Goal: Task Accomplishment & Management: Manage account settings

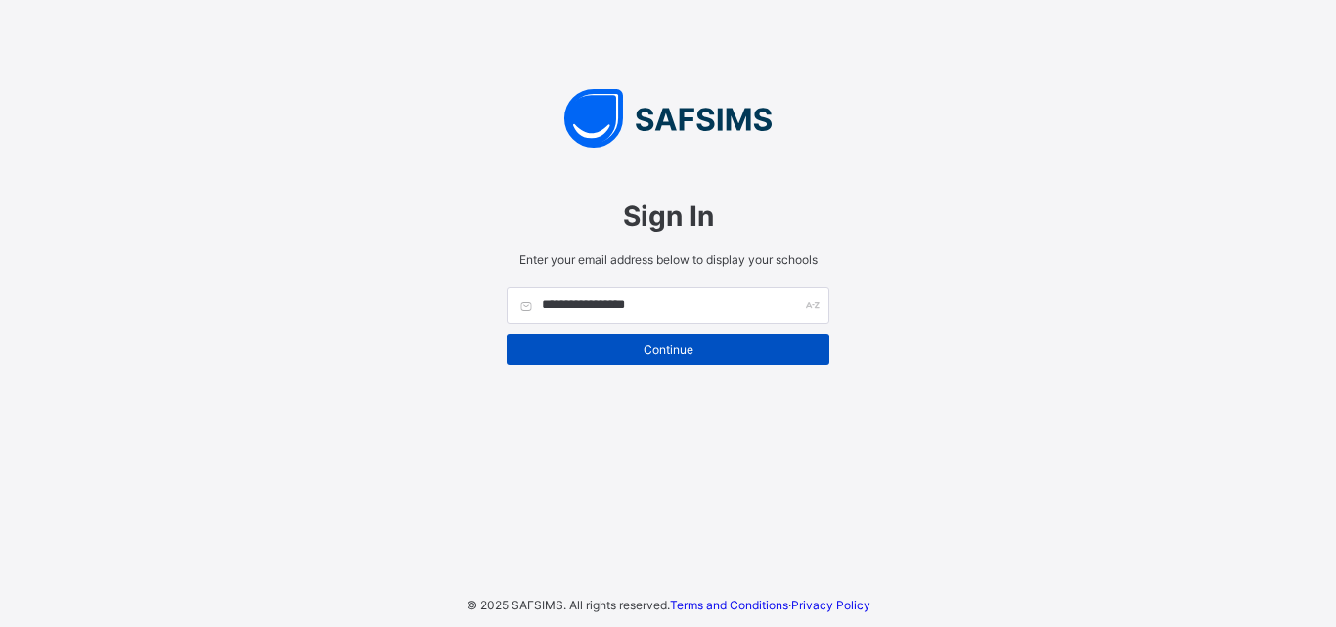
type input "**********"
click at [751, 342] on span "Continue" at bounding box center [668, 349] width 294 height 15
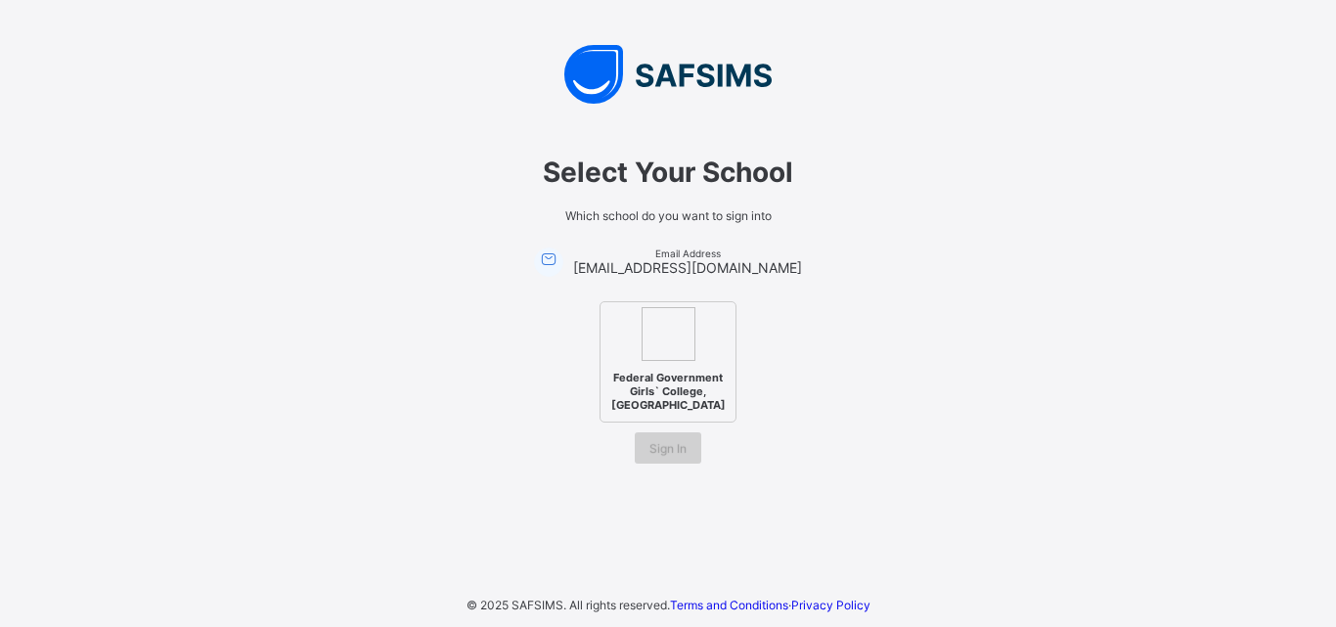
click at [669, 436] on div "Sign In" at bounding box center [668, 447] width 67 height 31
click at [689, 390] on span "Federal Government Girls` College, Bauchi" at bounding box center [669, 391] width 124 height 51
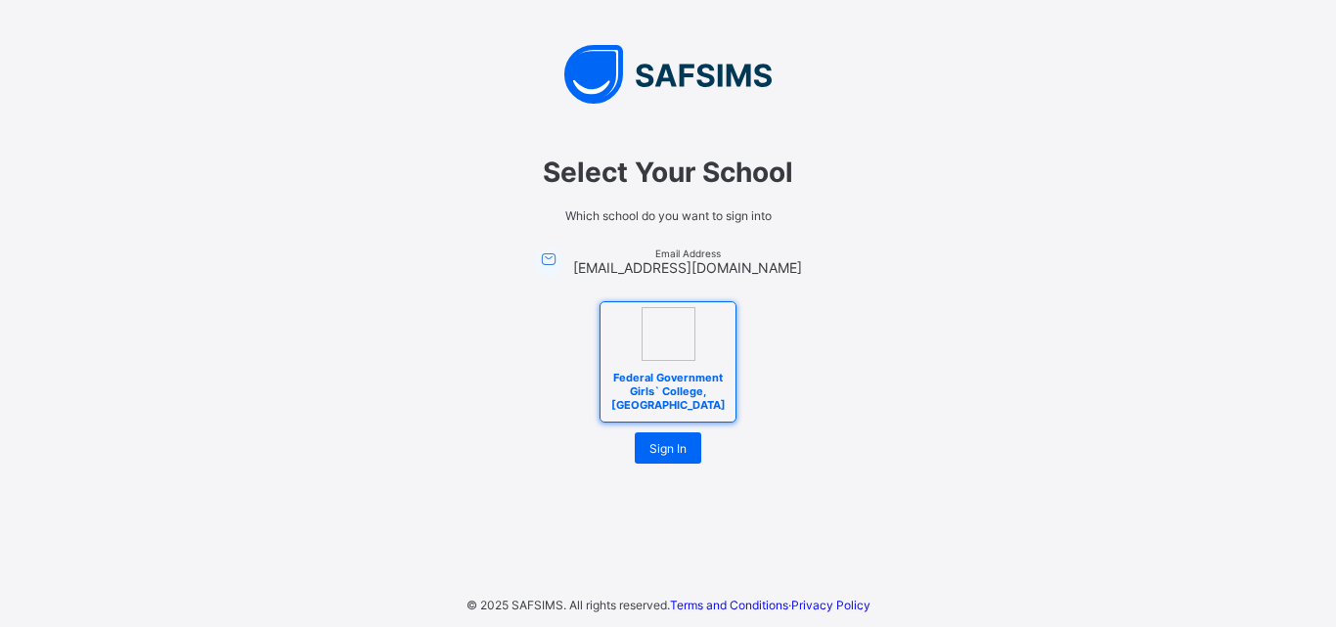
click at [689, 390] on span "Federal Government Girls` College, Bauchi" at bounding box center [669, 391] width 124 height 51
click at [674, 455] on span "Sign In" at bounding box center [668, 448] width 37 height 15
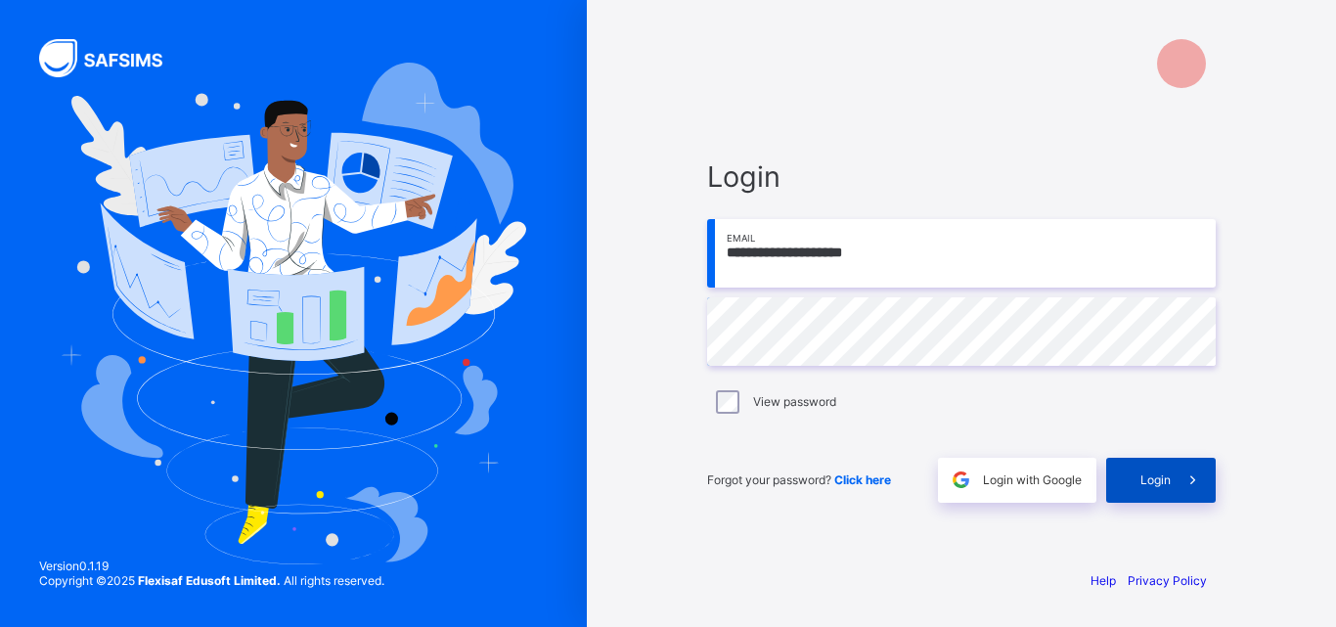
click at [1167, 478] on span "Login" at bounding box center [1156, 480] width 30 height 15
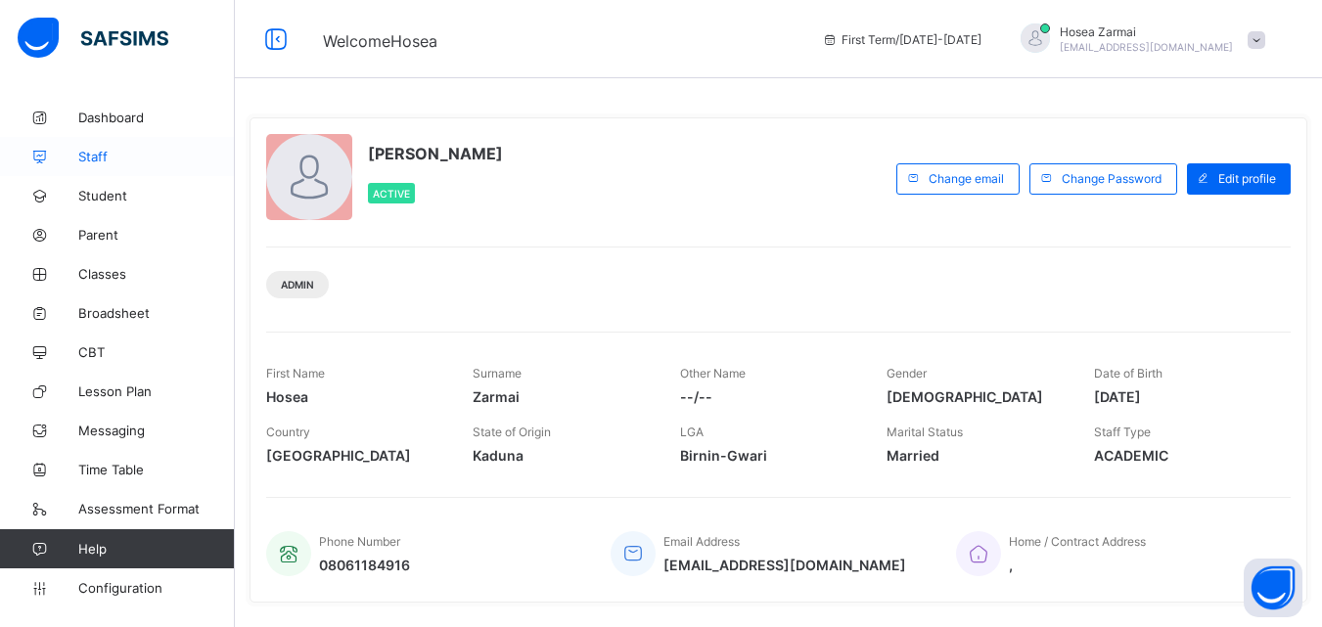
click at [74, 157] on icon at bounding box center [39, 157] width 78 height 15
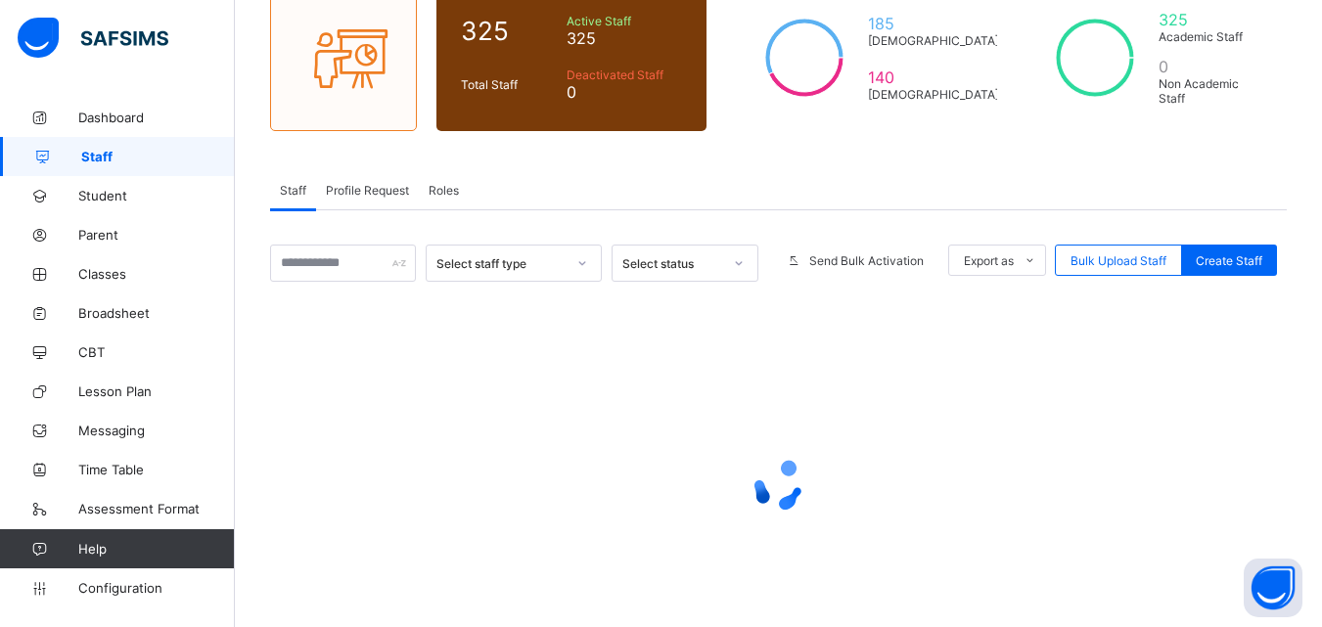
scroll to position [255, 0]
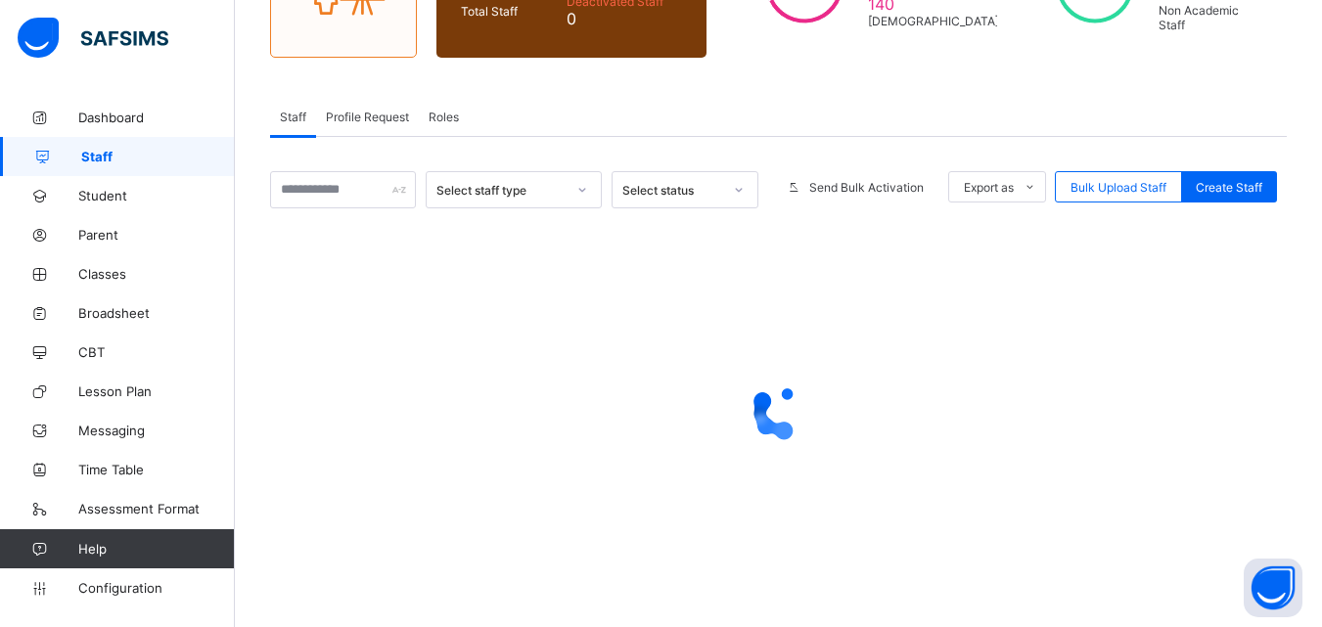
click at [432, 117] on span "Roles" at bounding box center [444, 117] width 30 height 15
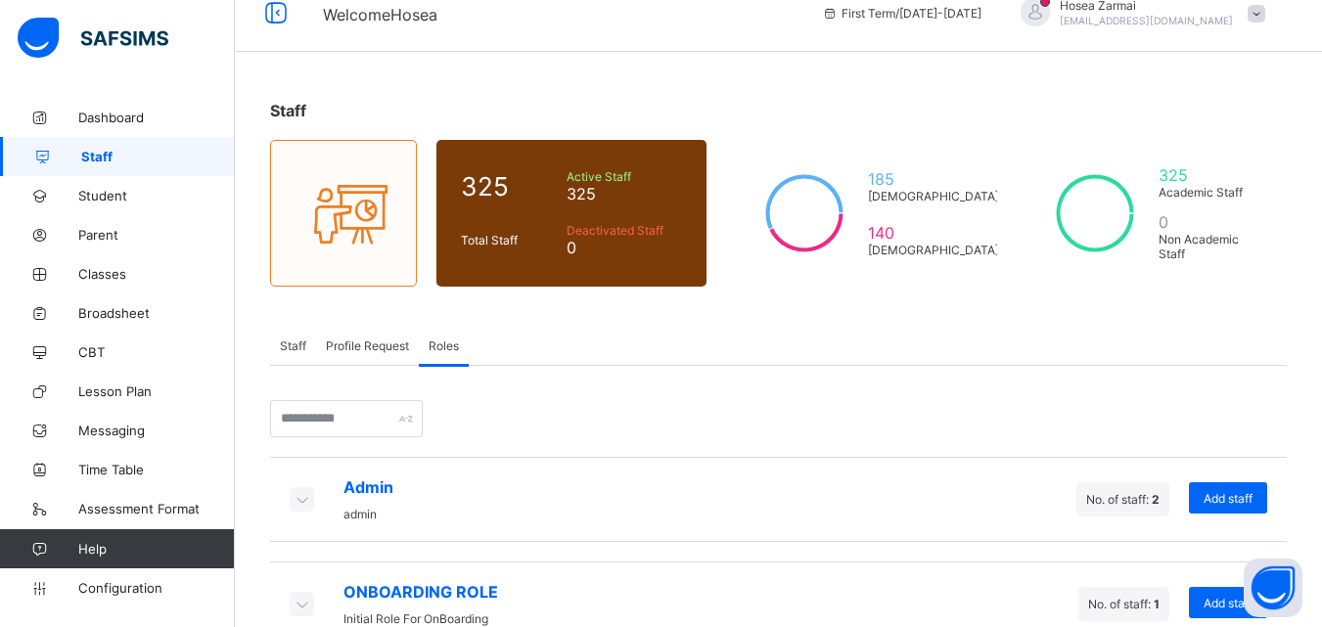
scroll to position [0, 0]
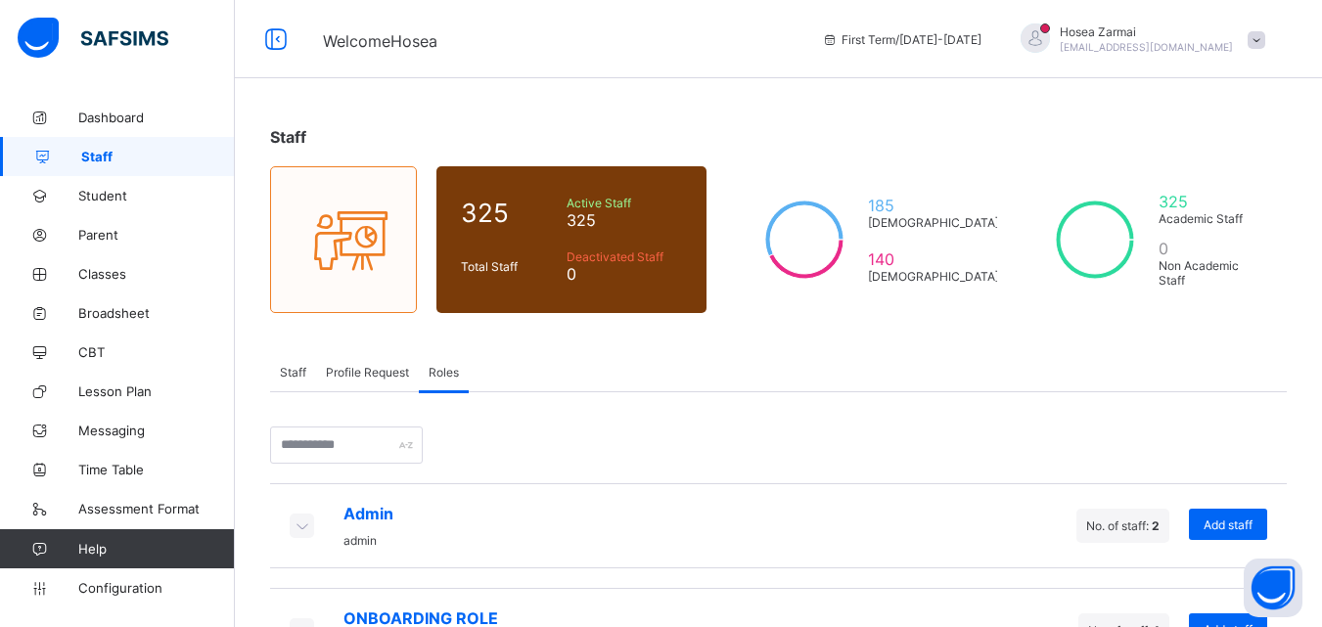
click at [1176, 43] on span "[EMAIL_ADDRESS][DOMAIN_NAME]" at bounding box center [1146, 47] width 173 height 12
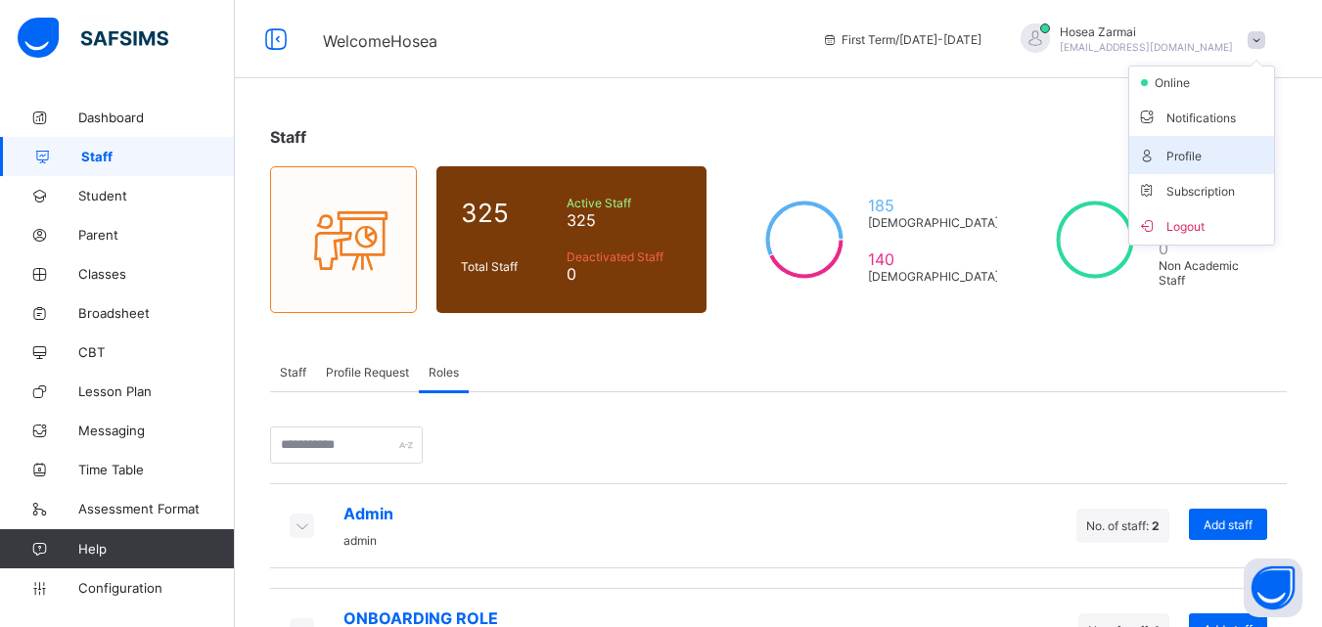
click at [1204, 160] on span "Profile" at bounding box center [1201, 155] width 129 height 23
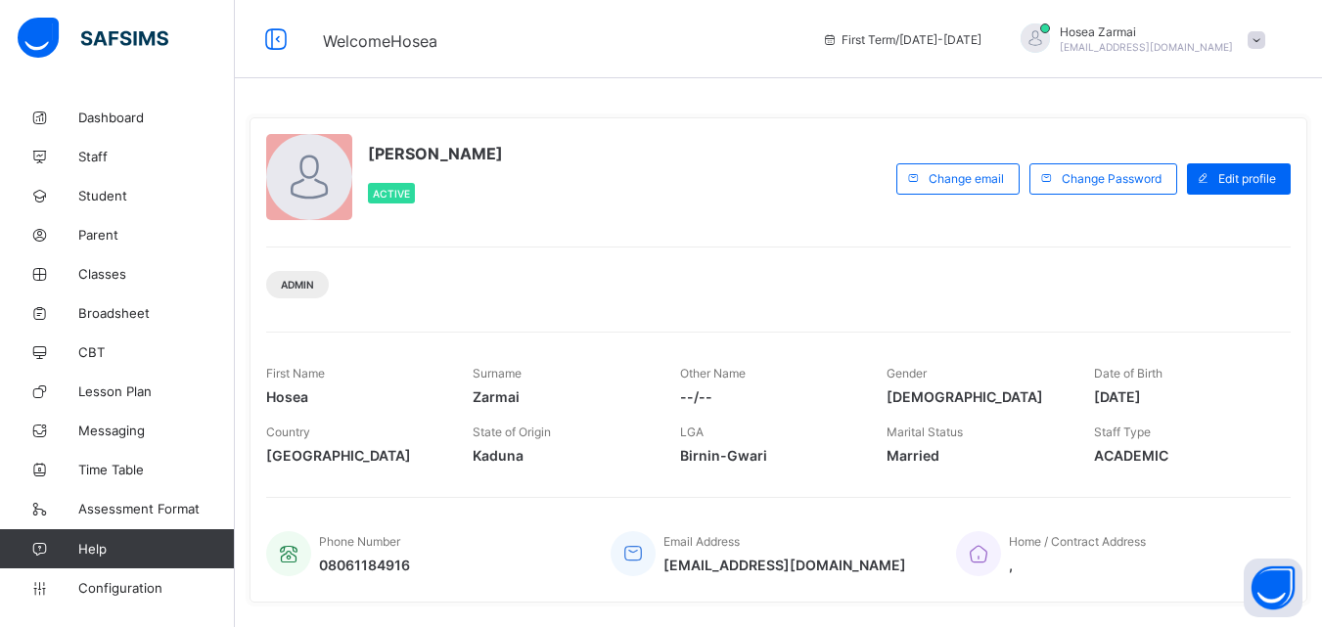
click at [1175, 53] on div "Hosea Zarmai zarmaih@yahoo.com" at bounding box center [1138, 39] width 274 height 32
drag, startPoint x: 1211, startPoint y: 229, endPoint x: 1214, endPoint y: 217, distance: 12.1
click at [1214, 220] on span "Logout" at bounding box center [1201, 225] width 129 height 23
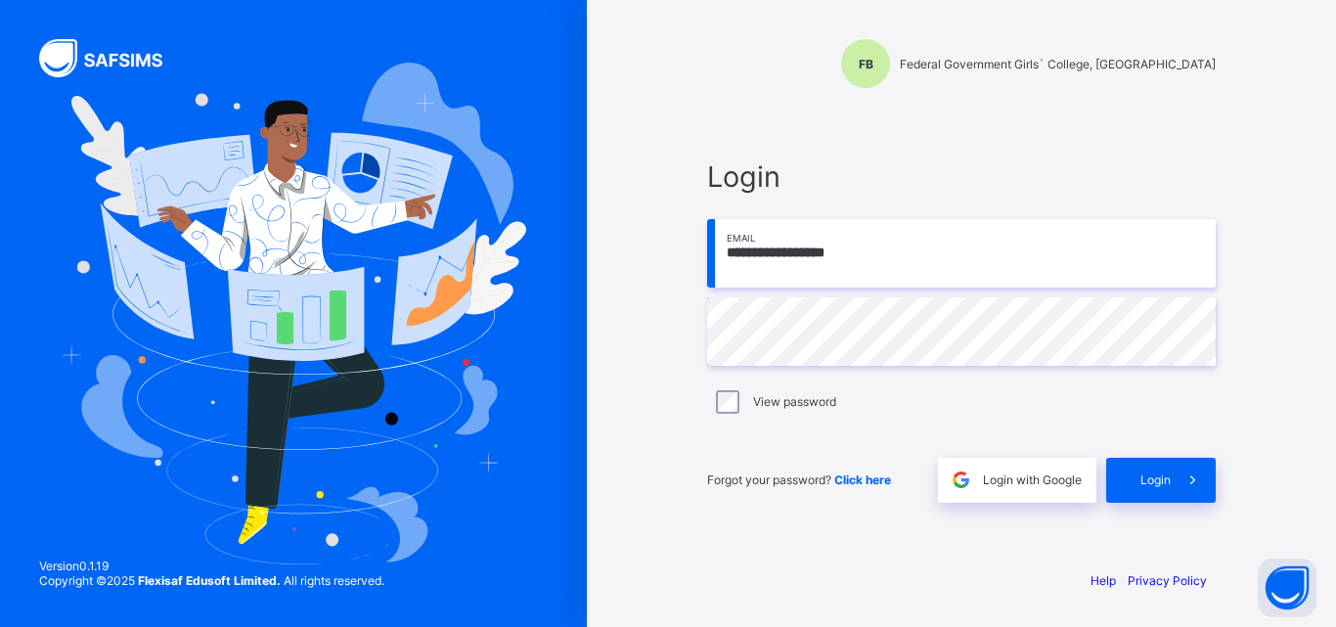
click at [832, 264] on input "**********" at bounding box center [961, 253] width 509 height 68
type input "**********"
click at [1021, 282] on input "**********" at bounding box center [961, 253] width 509 height 68
click at [936, 257] on input "**********" at bounding box center [961, 253] width 509 height 68
click at [896, 251] on input "**********" at bounding box center [961, 253] width 509 height 68
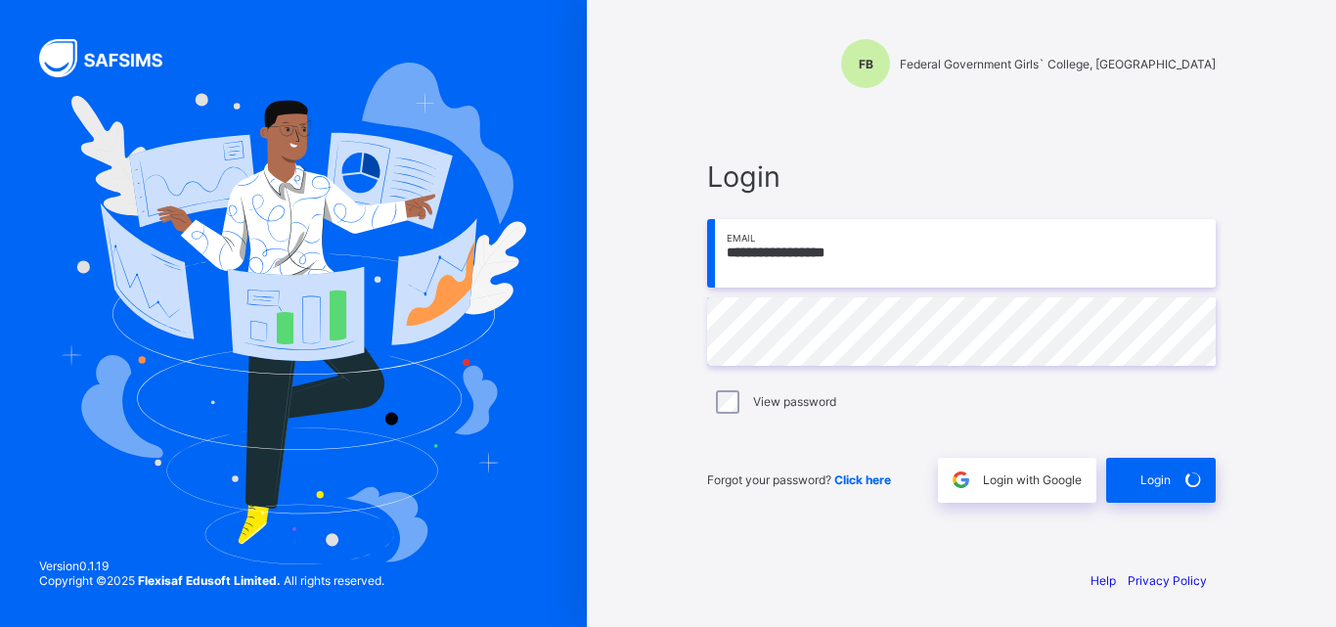
click at [924, 278] on input "**********" at bounding box center [961, 253] width 509 height 68
type input "**********"
click at [1145, 481] on div "Login" at bounding box center [1161, 480] width 110 height 45
click at [1145, 481] on span "Login" at bounding box center [1156, 480] width 30 height 15
click at [1145, 481] on div "Login" at bounding box center [1161, 480] width 110 height 45
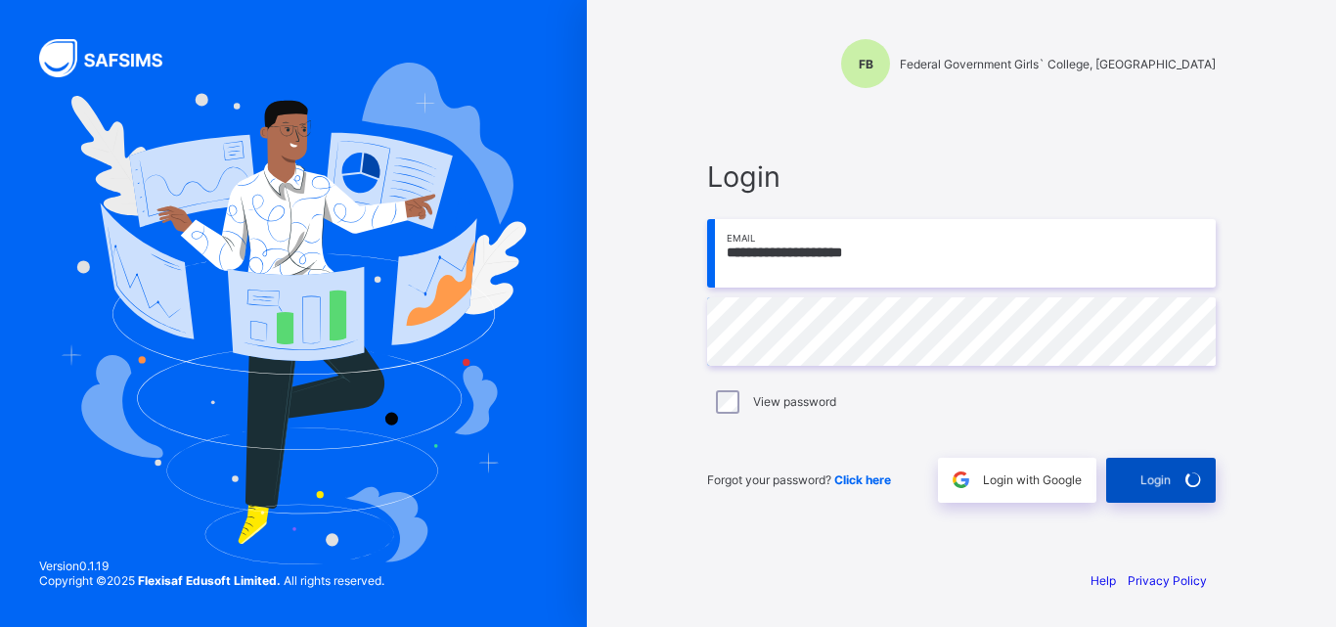
click at [1149, 476] on span "Login" at bounding box center [1156, 480] width 30 height 15
click at [1150, 482] on div "Login" at bounding box center [1161, 480] width 110 height 45
click at [1151, 482] on span "Login" at bounding box center [1156, 480] width 30 height 15
click at [1151, 482] on div "Login" at bounding box center [1161, 480] width 110 height 45
click at [1151, 482] on span "Login" at bounding box center [1156, 480] width 30 height 15
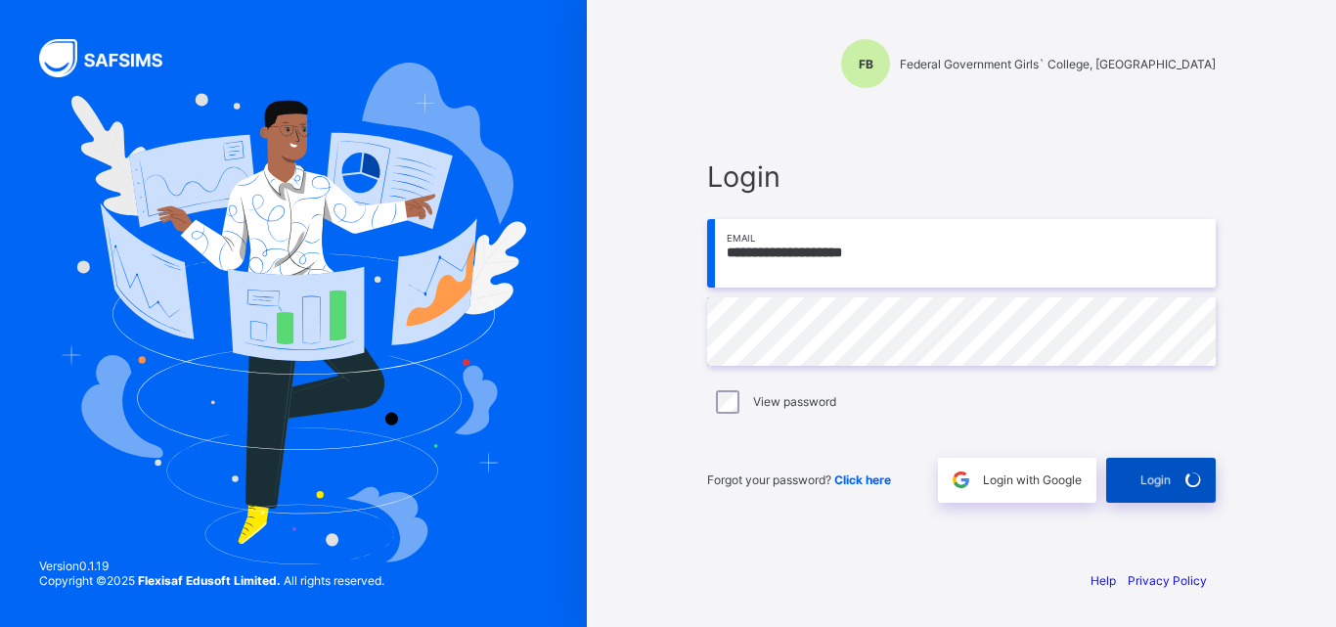
click at [1168, 474] on div "Login" at bounding box center [1161, 480] width 110 height 45
click at [893, 263] on input "**********" at bounding box center [961, 253] width 509 height 68
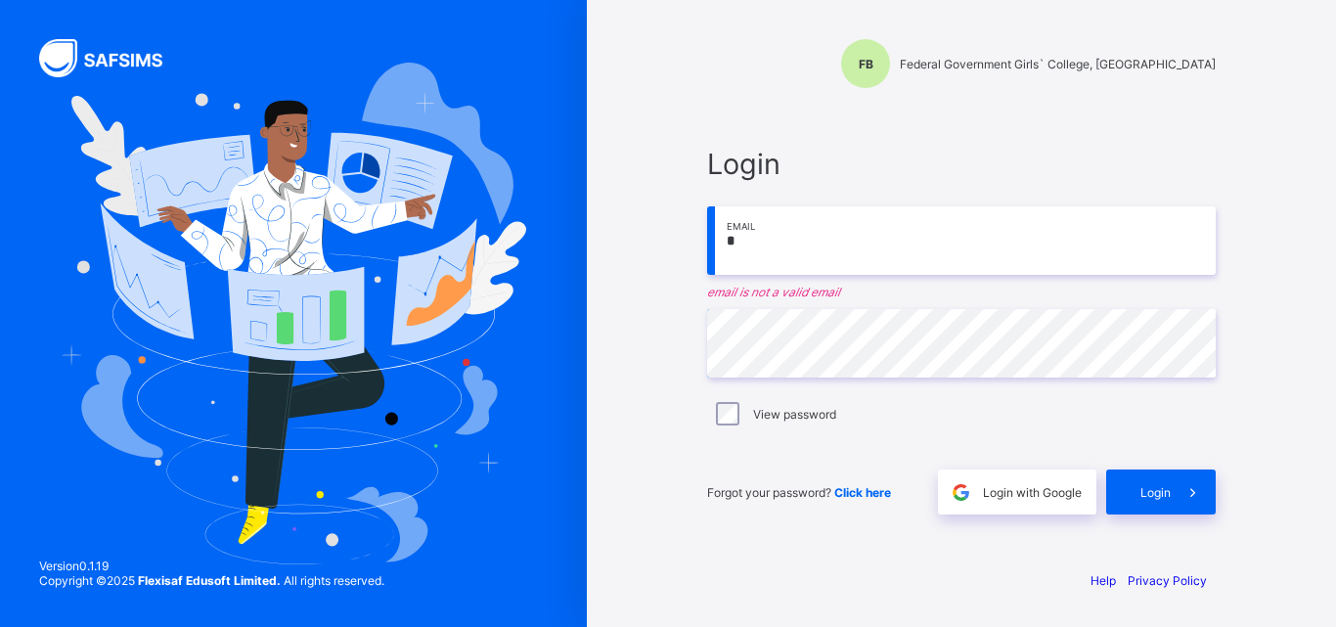
type input "**********"
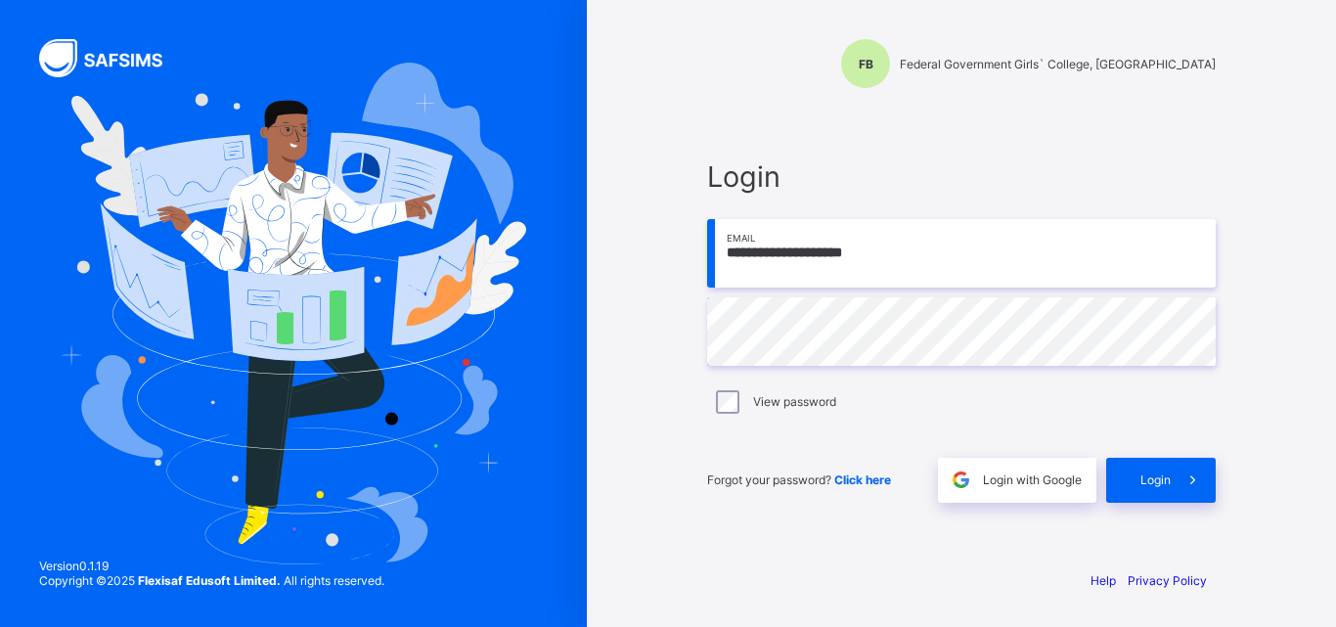
click at [735, 413] on div "View password" at bounding box center [961, 402] width 509 height 41
click at [1182, 476] on span at bounding box center [1193, 480] width 45 height 45
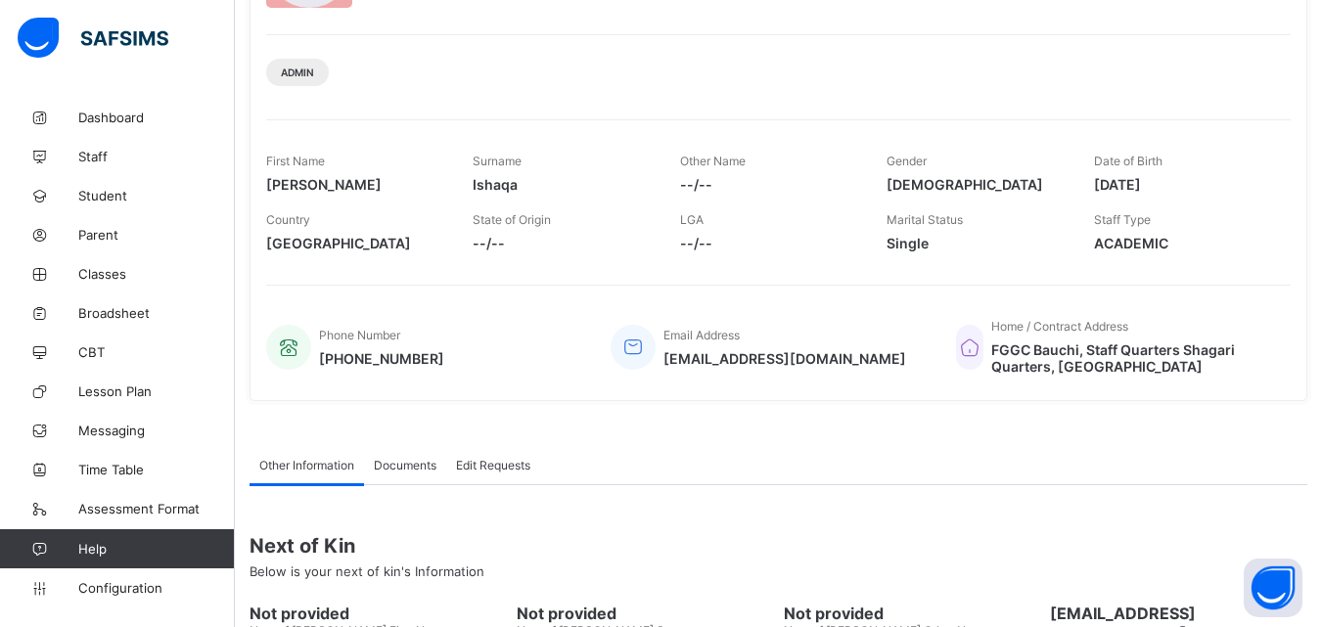
scroll to position [392, 0]
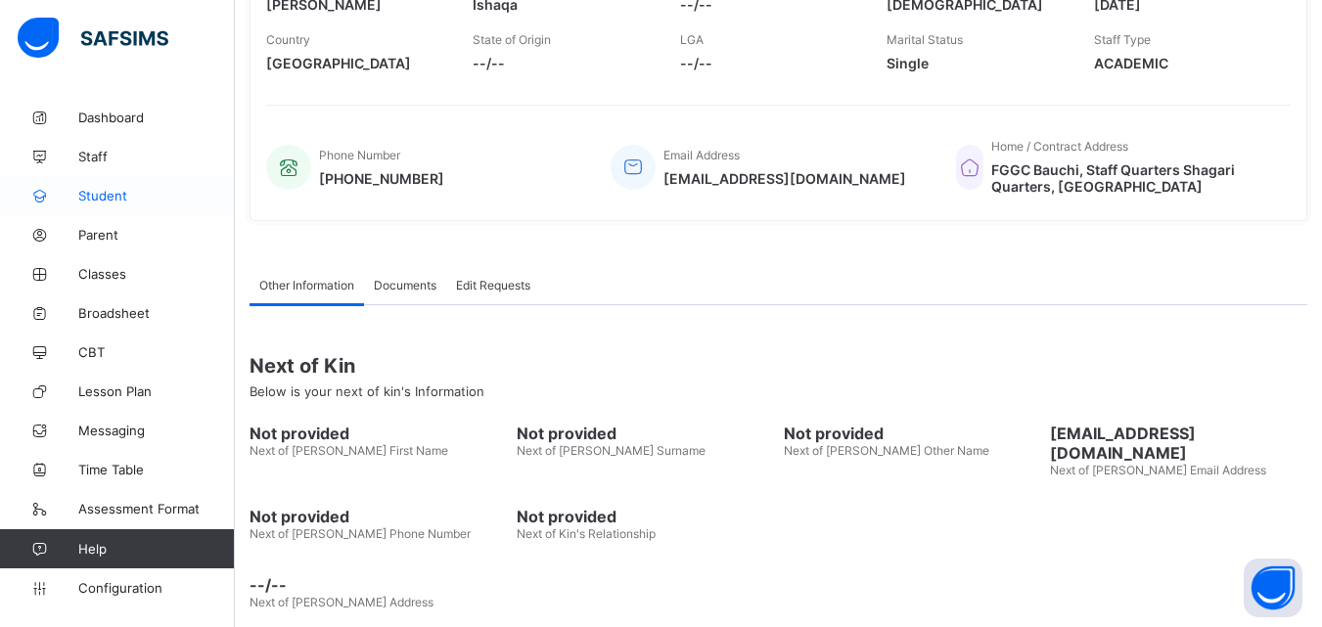
click at [102, 203] on link "Student" at bounding box center [117, 195] width 235 height 39
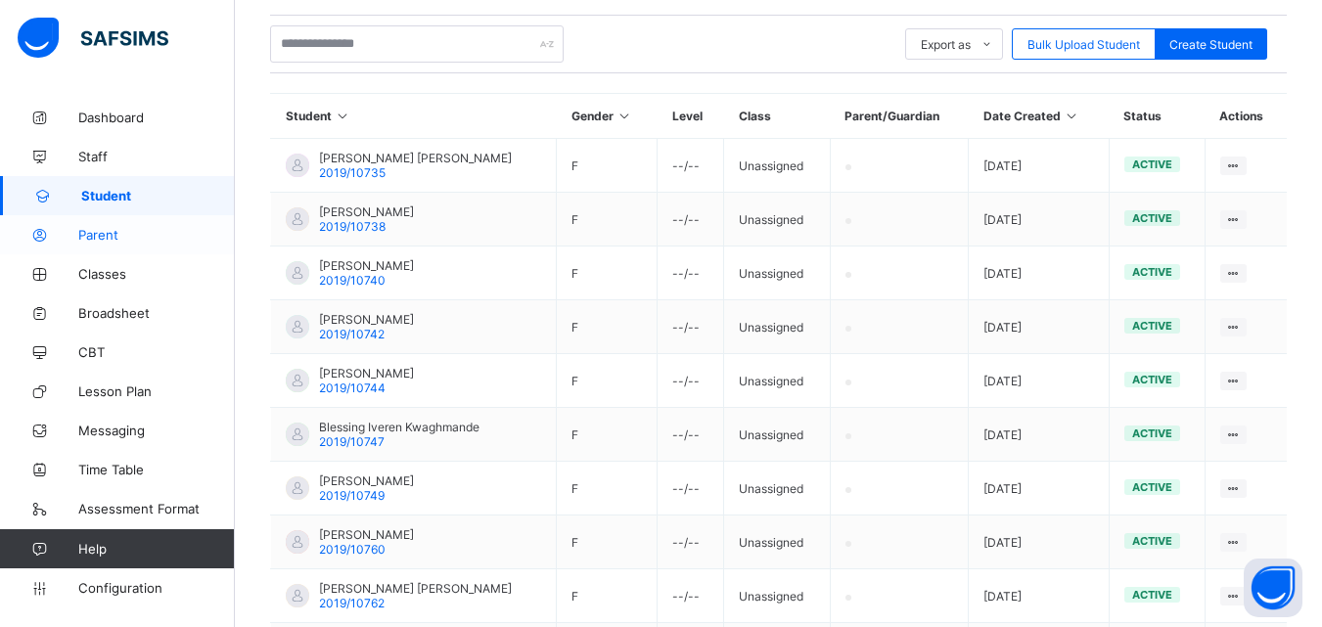
scroll to position [550, 0]
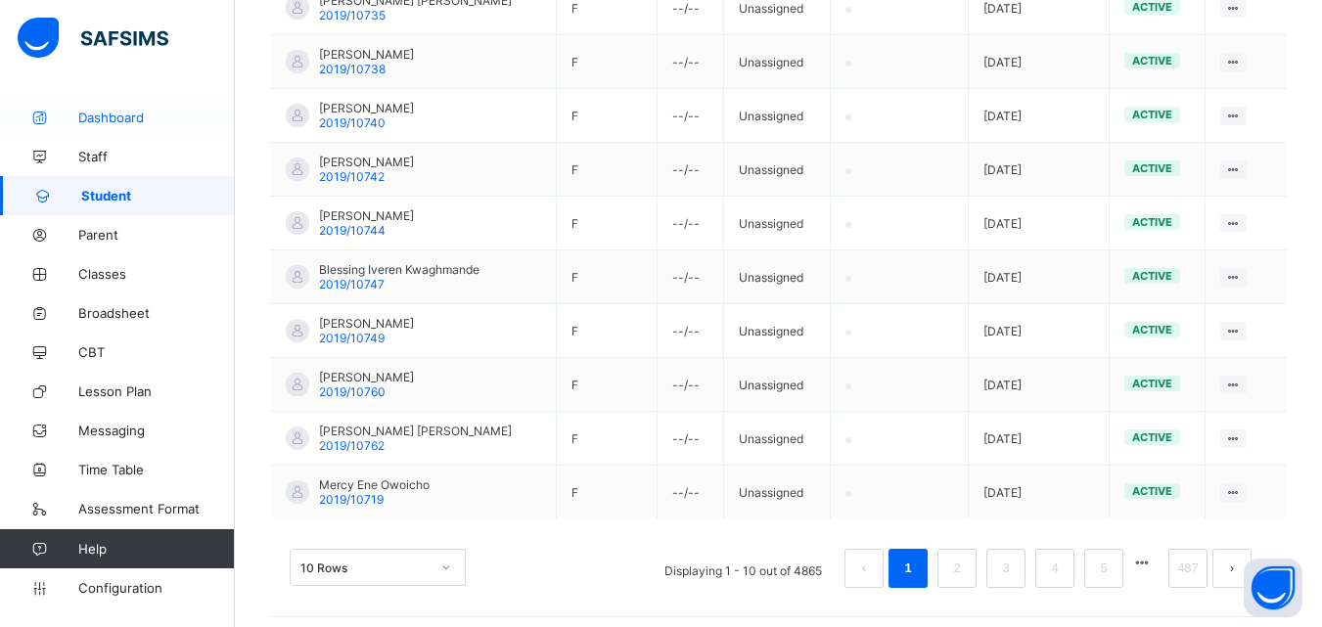
click at [112, 114] on span "Dashboard" at bounding box center [156, 118] width 157 height 16
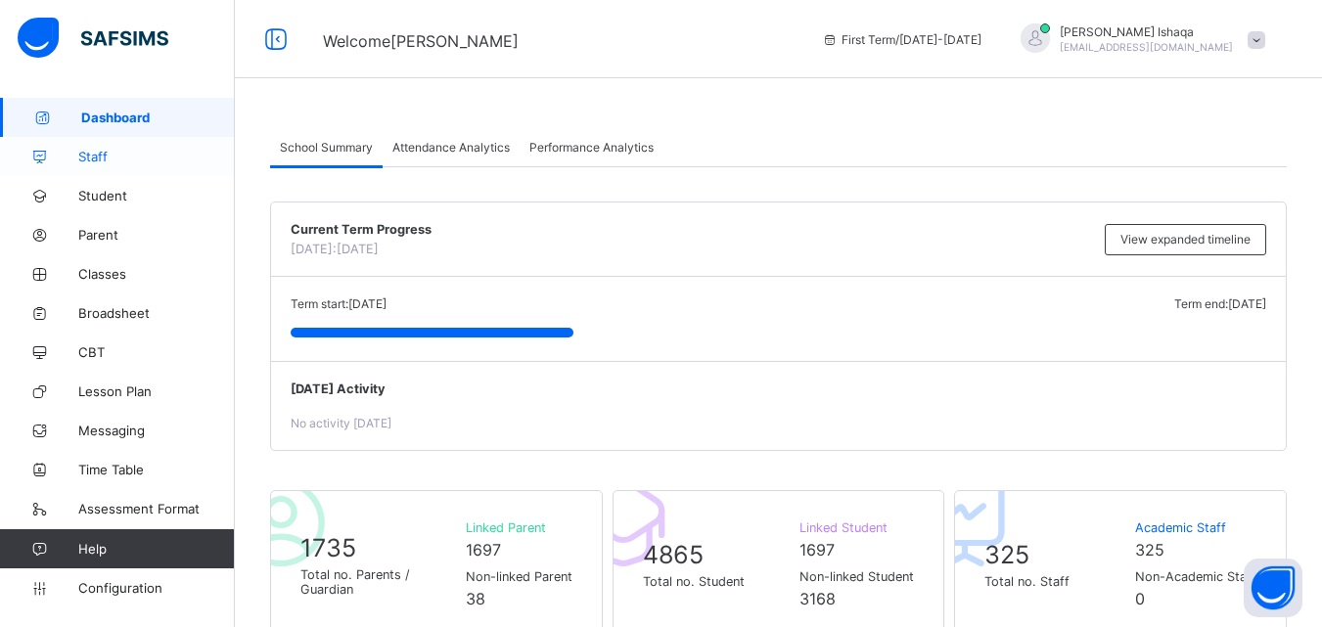
click at [83, 162] on span "Staff" at bounding box center [156, 157] width 157 height 16
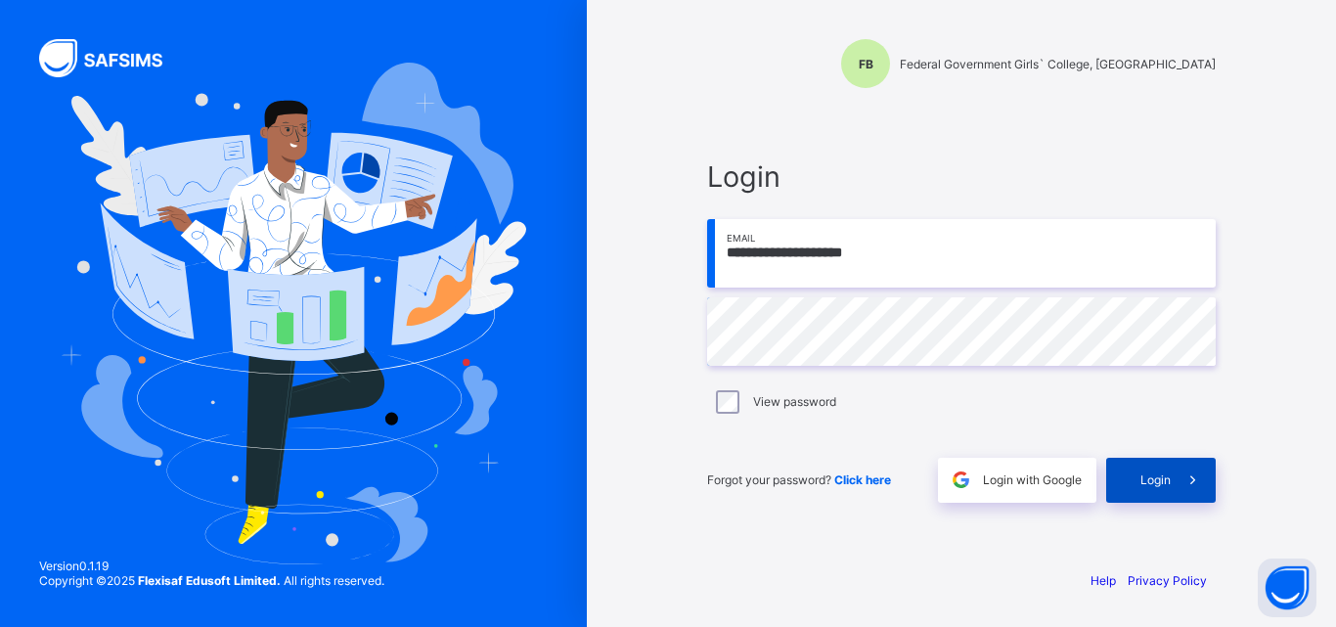
click at [1197, 488] on icon at bounding box center [1193, 480] width 21 height 19
click at [1160, 490] on div "Login" at bounding box center [1161, 480] width 110 height 45
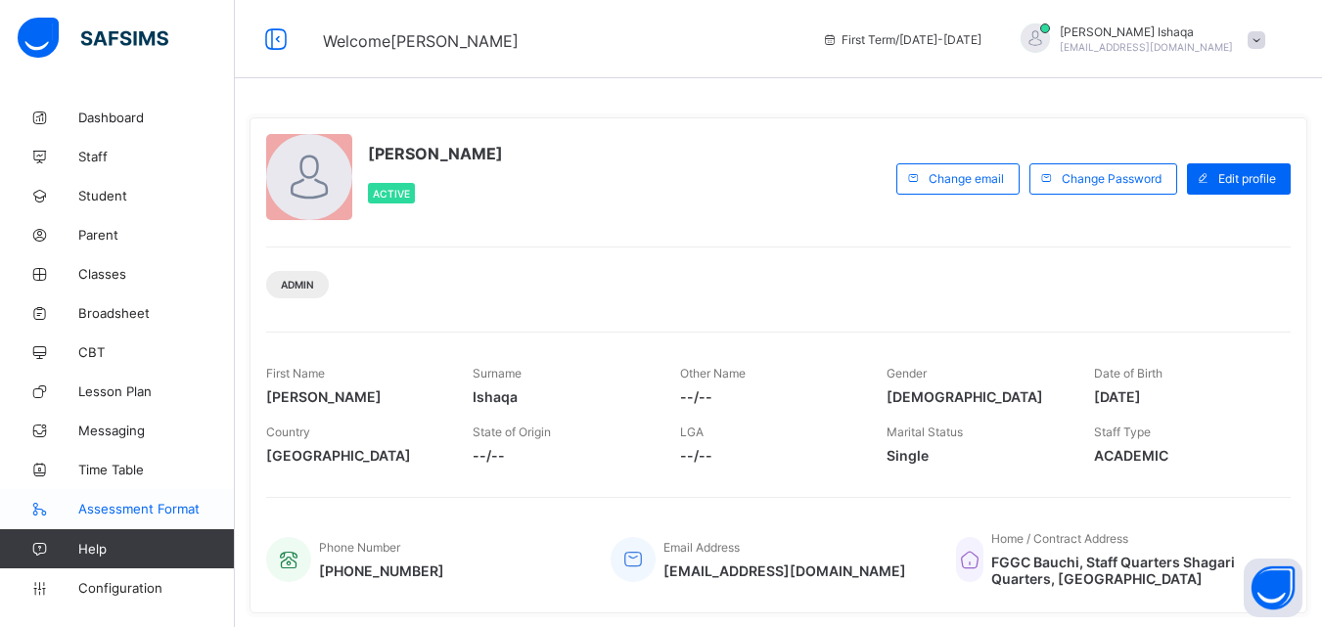
scroll to position [98, 0]
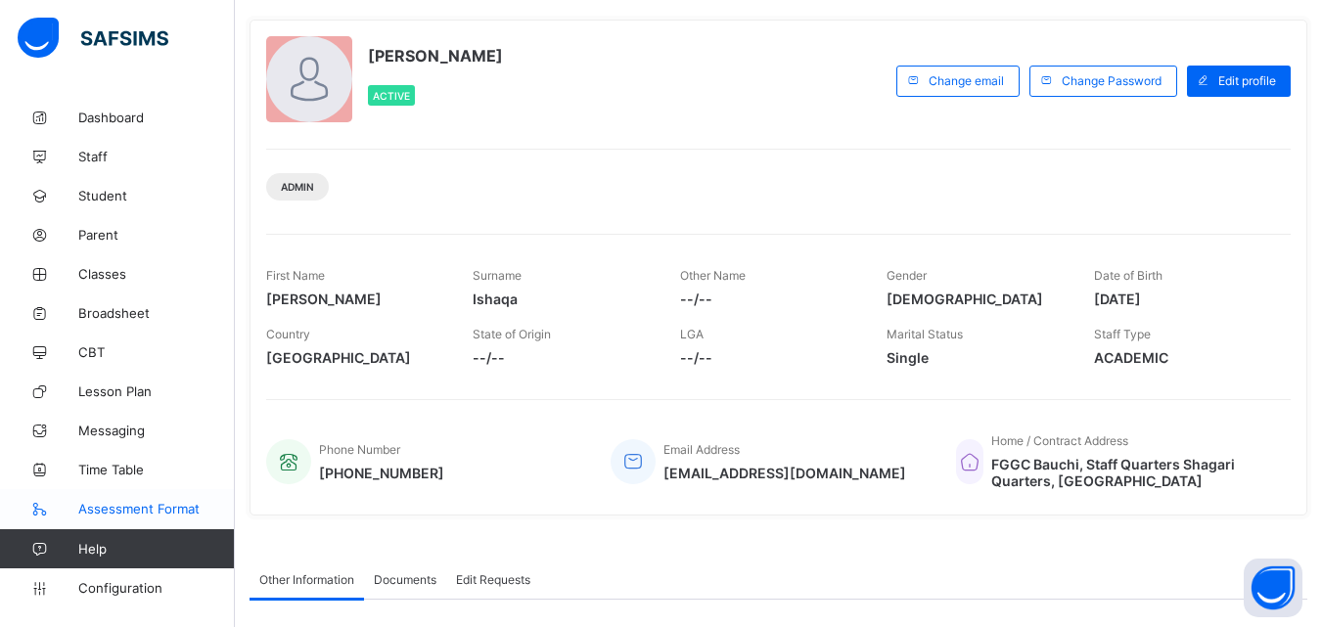
click at [145, 495] on link "Assessment Format" at bounding box center [117, 508] width 235 height 39
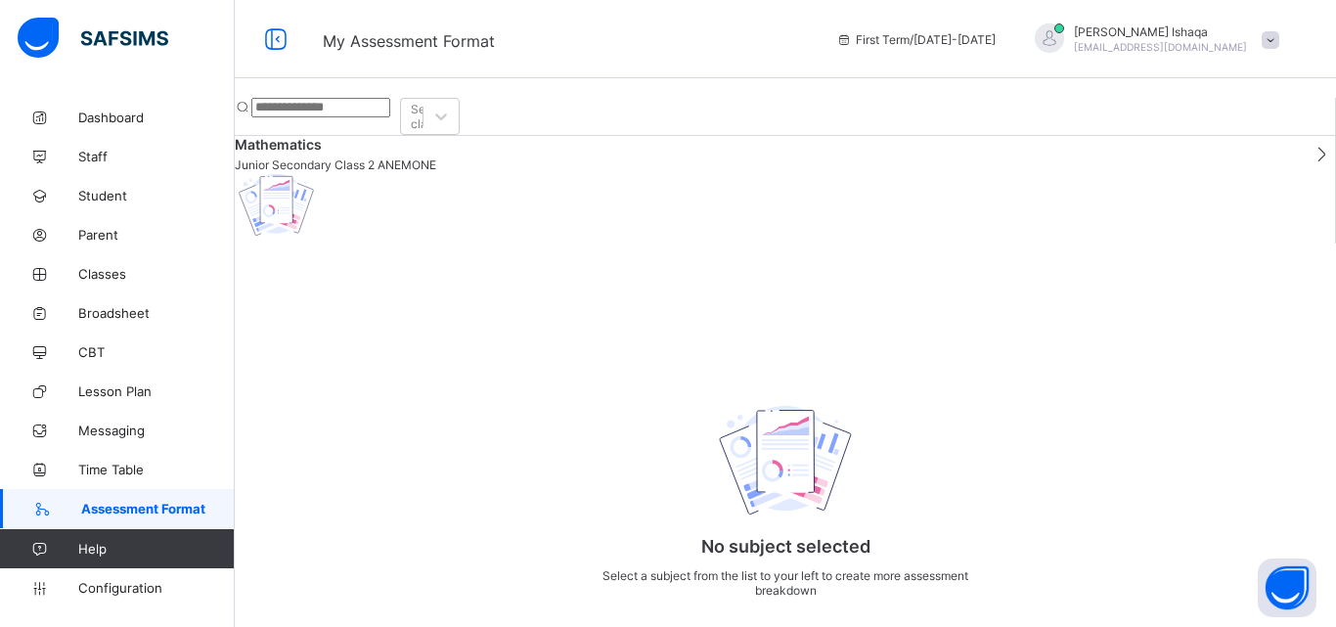
click at [369, 172] on span "Junior Secondary Class 2 ANEMONE" at bounding box center [766, 165] width 1063 height 15
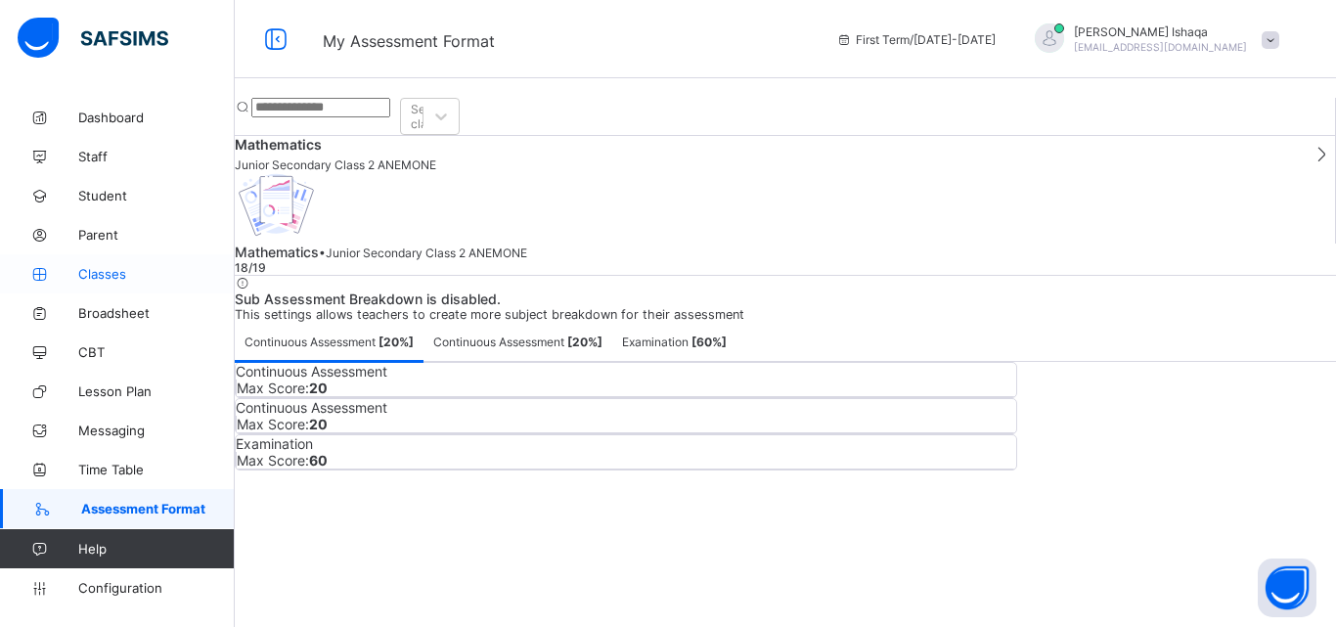
click at [95, 281] on span "Classes" at bounding box center [156, 274] width 157 height 16
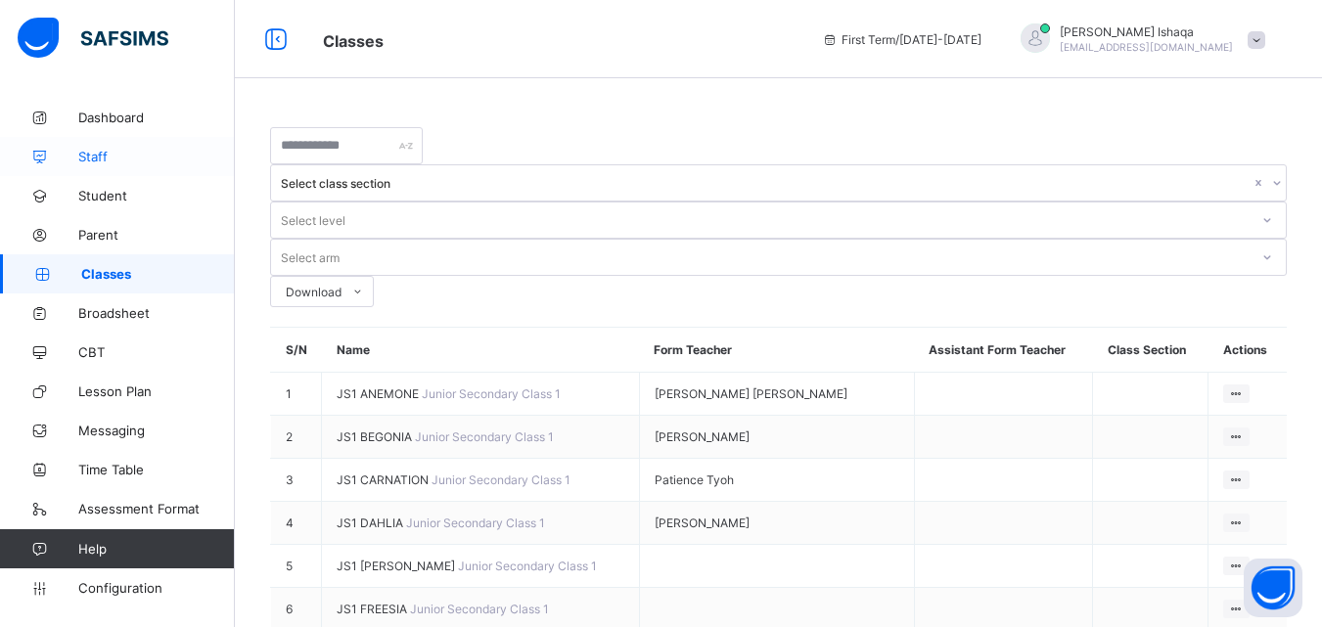
click at [100, 152] on span "Staff" at bounding box center [156, 157] width 157 height 16
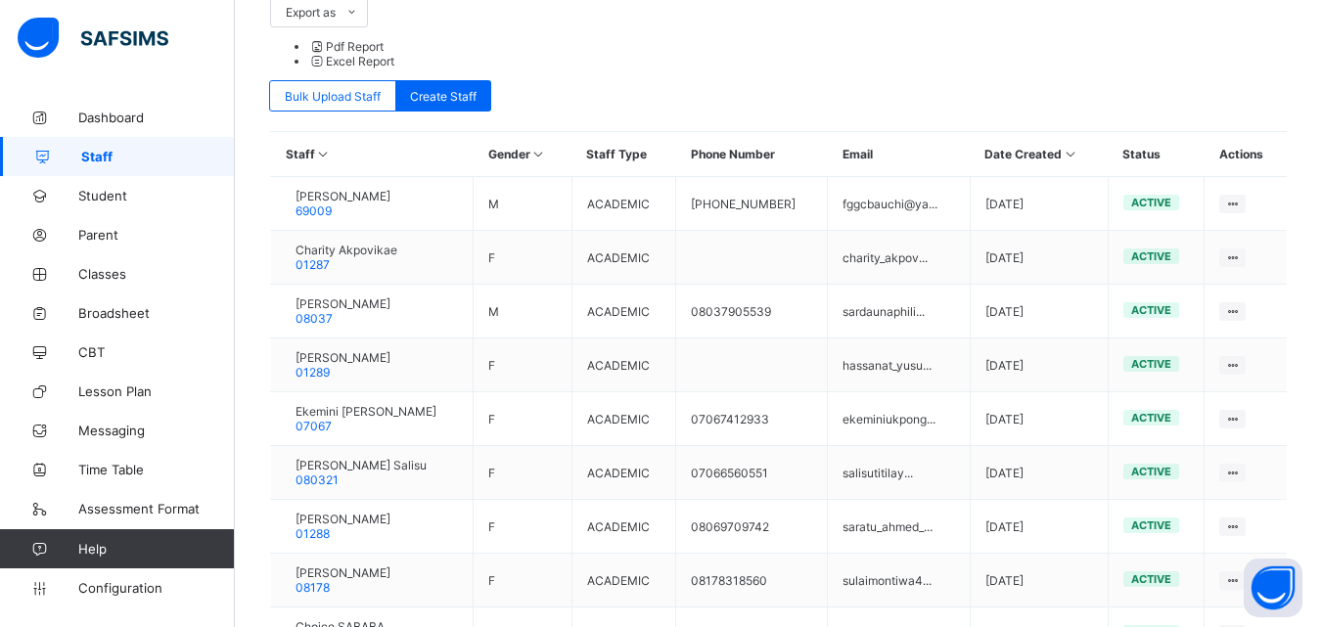
scroll to position [558, 0]
click at [114, 192] on span "Student" at bounding box center [156, 196] width 157 height 16
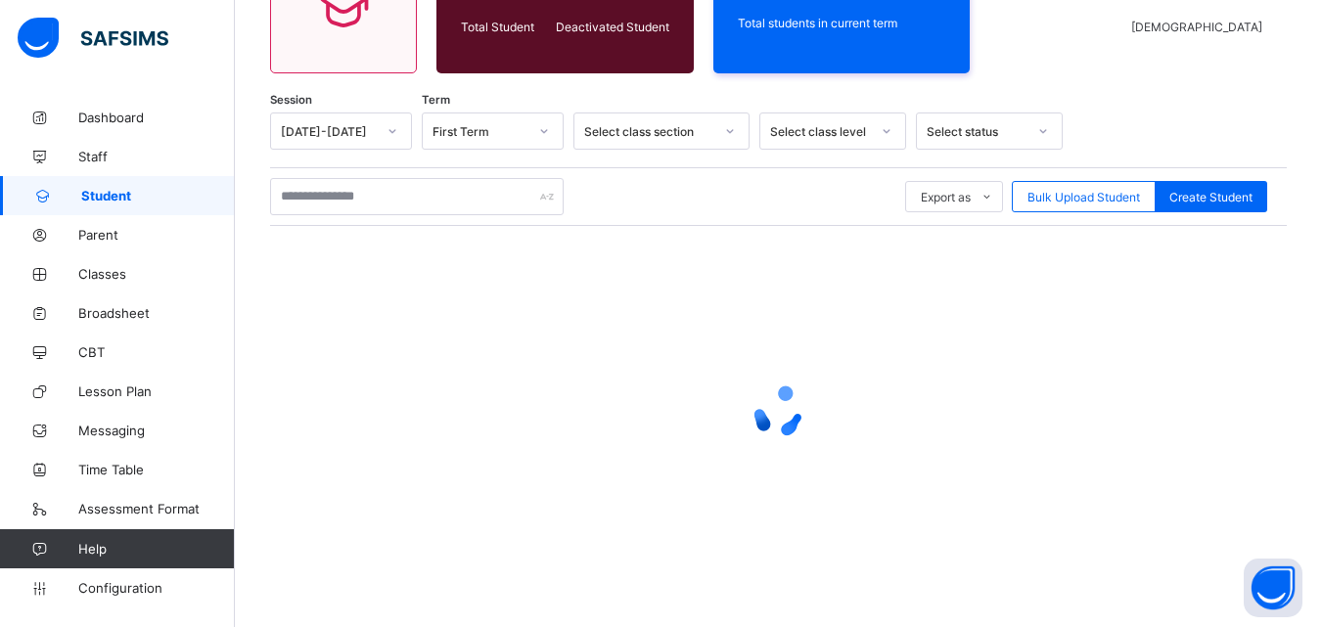
scroll to position [240, 0]
click at [113, 303] on link "Broadsheet" at bounding box center [117, 313] width 235 height 39
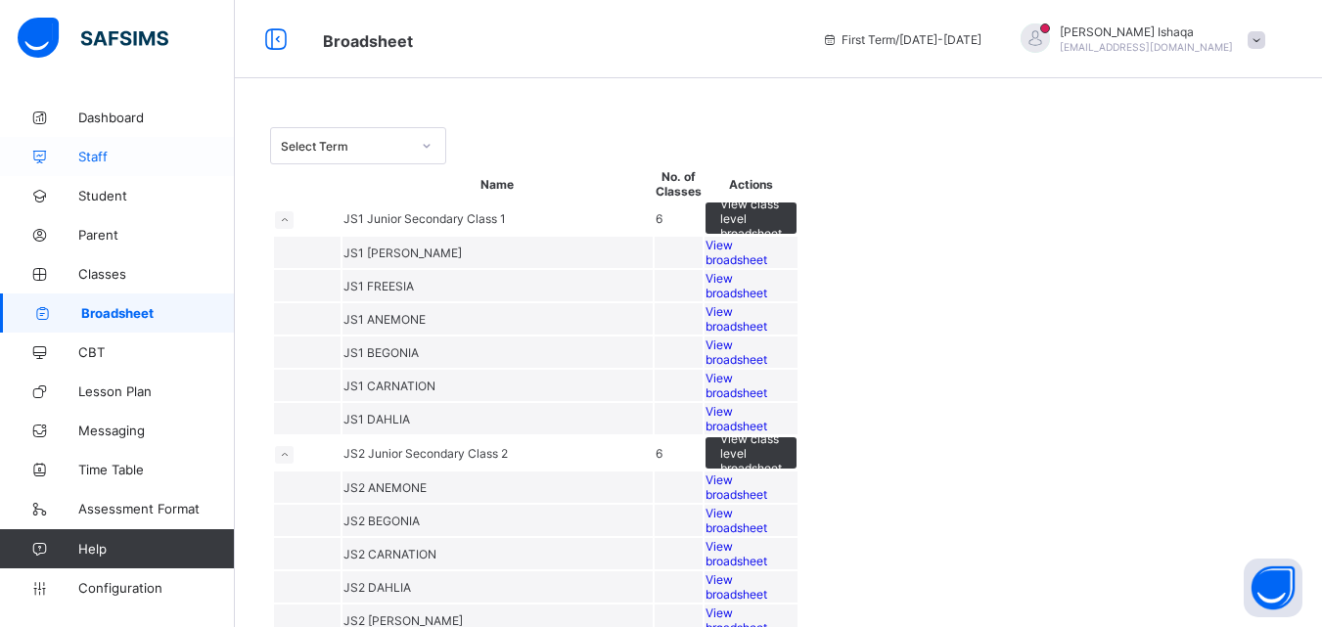
click at [124, 151] on span "Staff" at bounding box center [156, 157] width 157 height 16
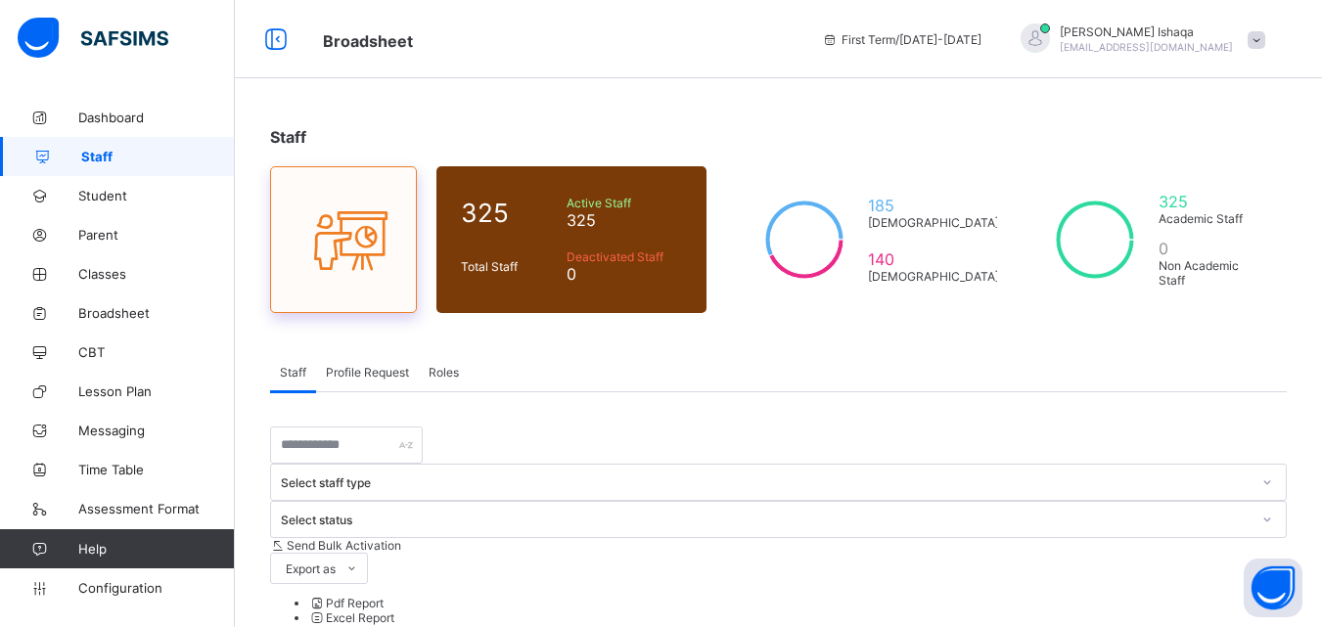
click at [361, 192] on div at bounding box center [343, 239] width 147 height 147
click at [467, 371] on div "Roles" at bounding box center [444, 371] width 50 height 39
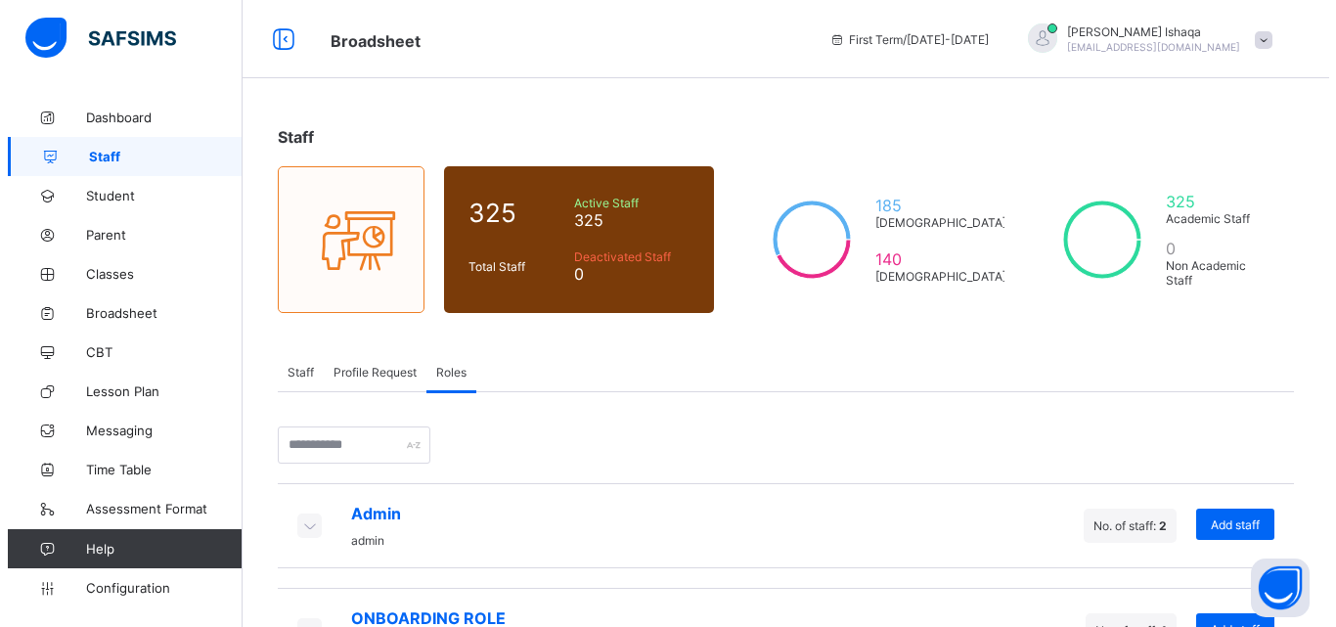
scroll to position [75, 0]
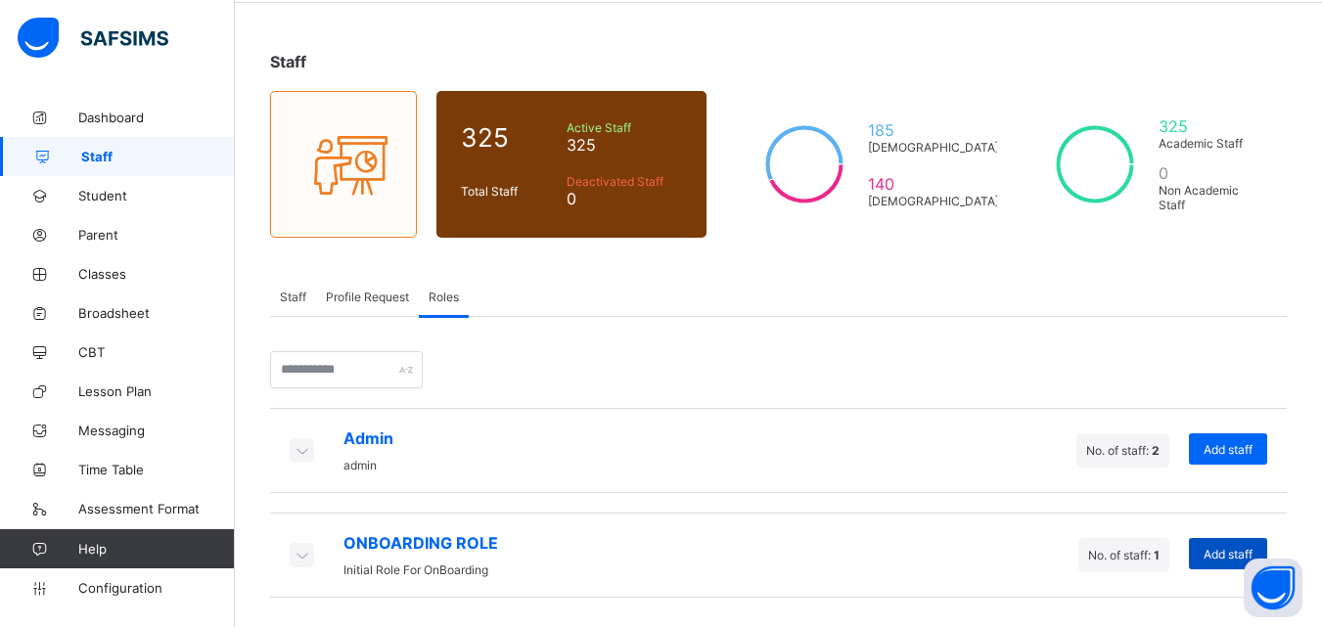
click at [1213, 560] on div "Add staff" at bounding box center [1228, 553] width 78 height 31
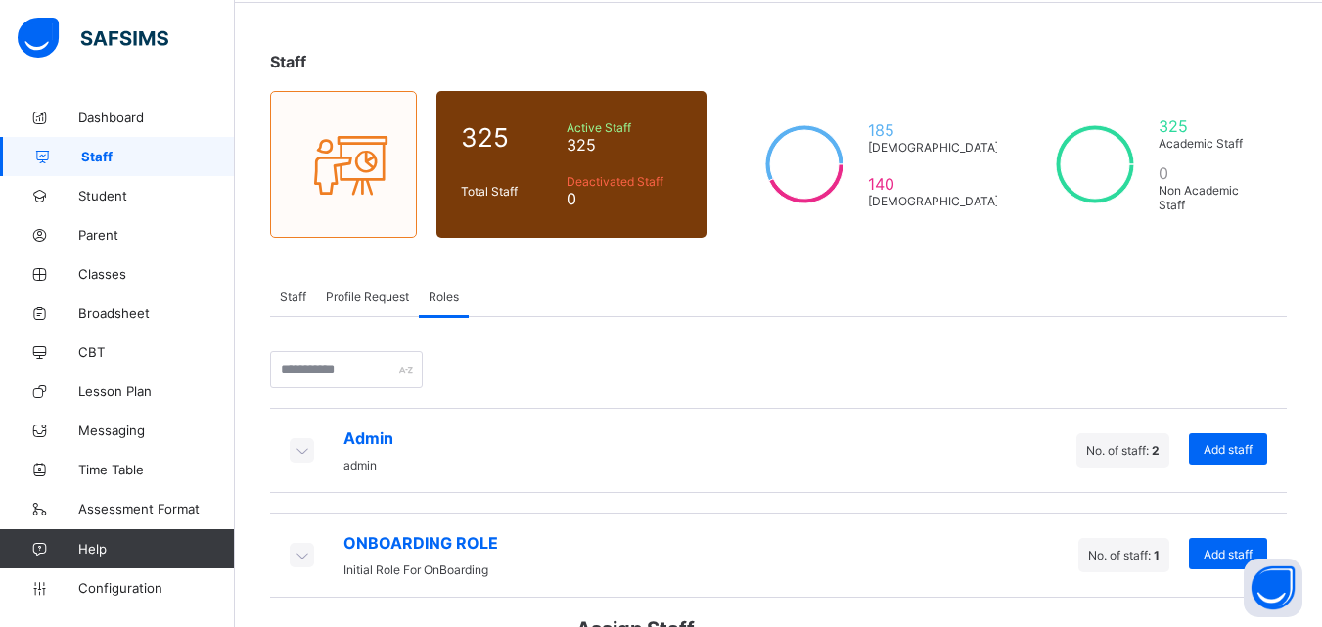
click at [971, 617] on div "×" at bounding box center [980, 633] width 19 height 33
click at [1169, 446] on div "No. of staff: 2" at bounding box center [1122, 450] width 93 height 34
click at [1252, 446] on span "Add staff" at bounding box center [1227, 449] width 49 height 15
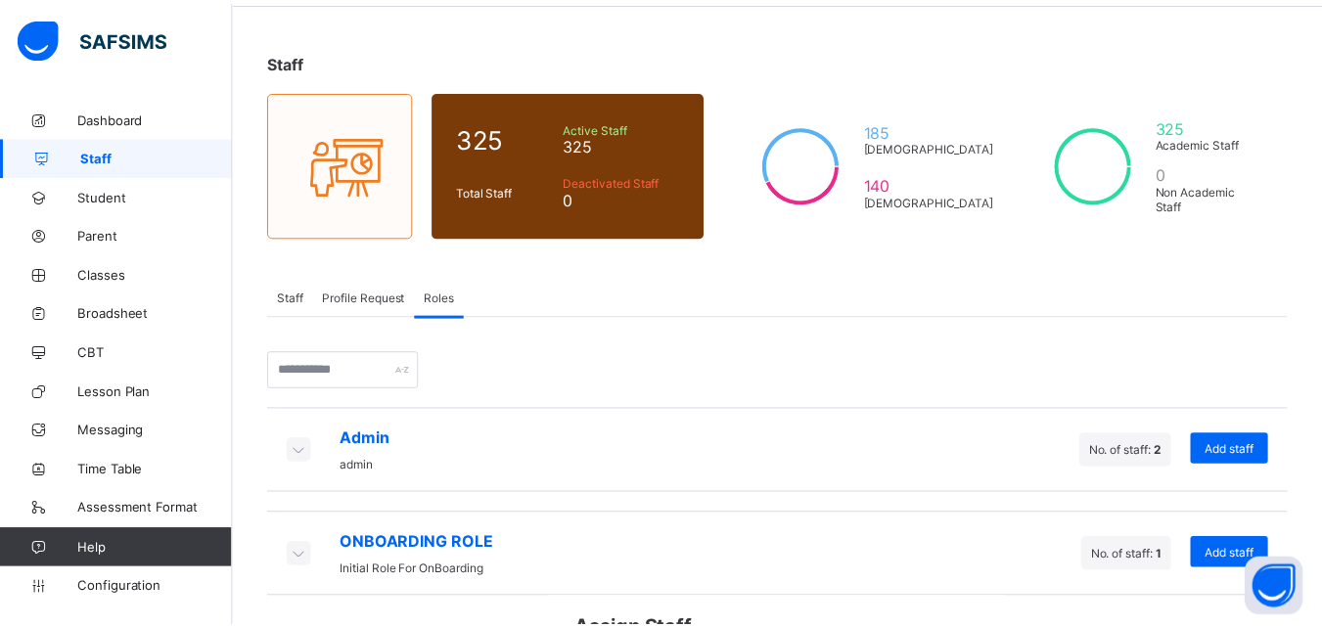
scroll to position [0, 0]
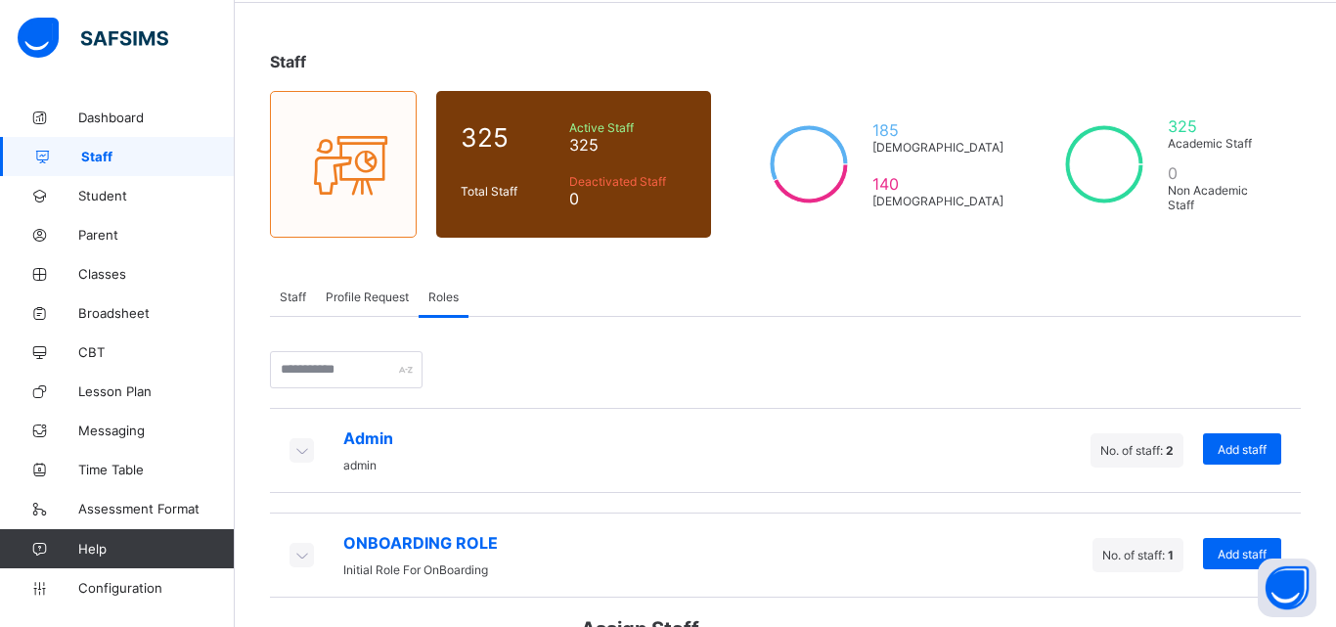
click at [981, 617] on div "×" at bounding box center [990, 633] width 19 height 33
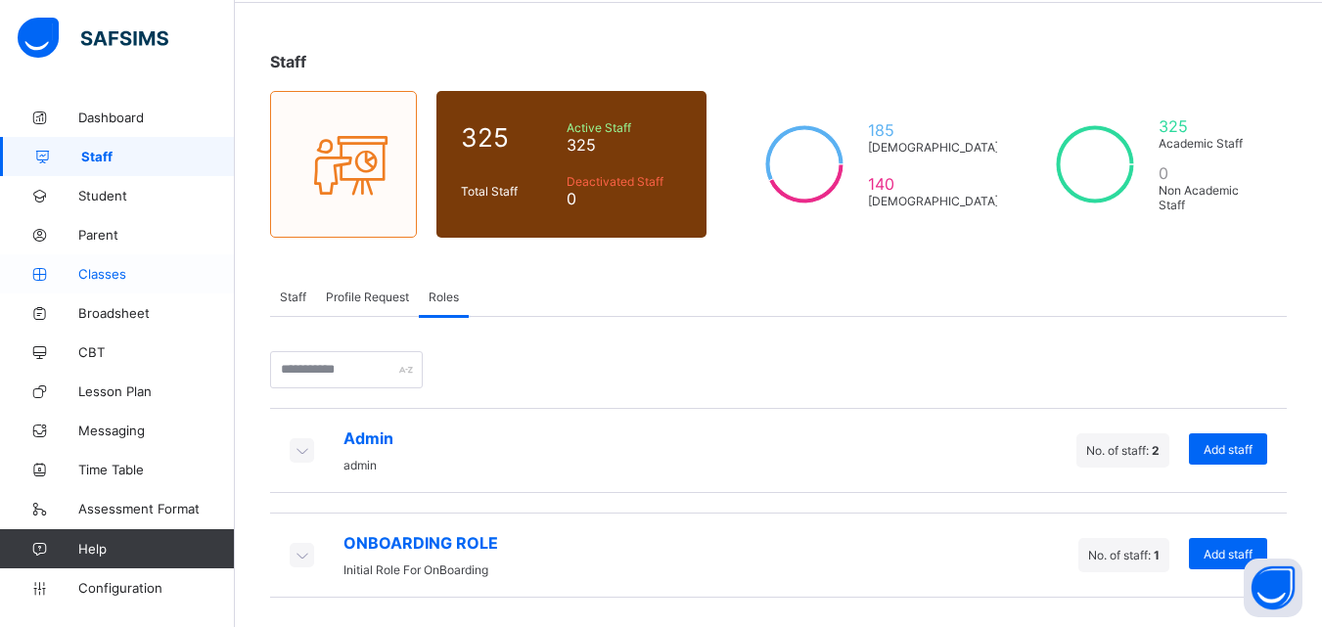
click at [106, 280] on span "Classes" at bounding box center [156, 274] width 157 height 16
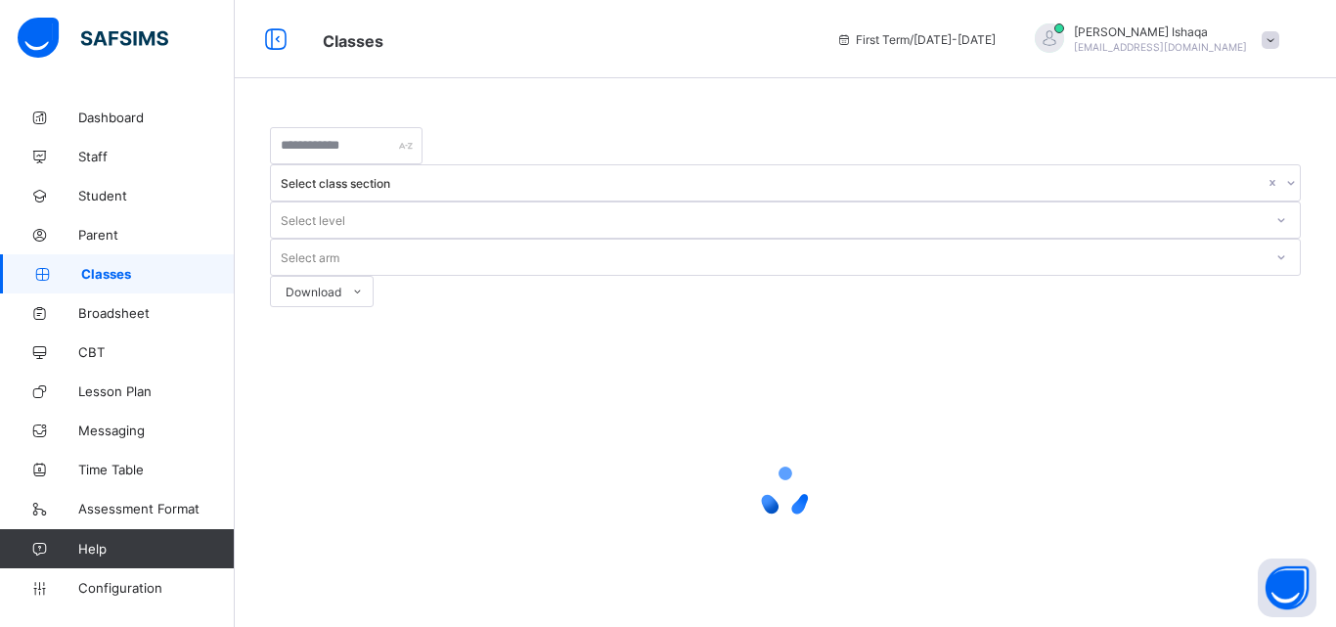
click at [0, 254] on link "Classes" at bounding box center [117, 273] width 235 height 39
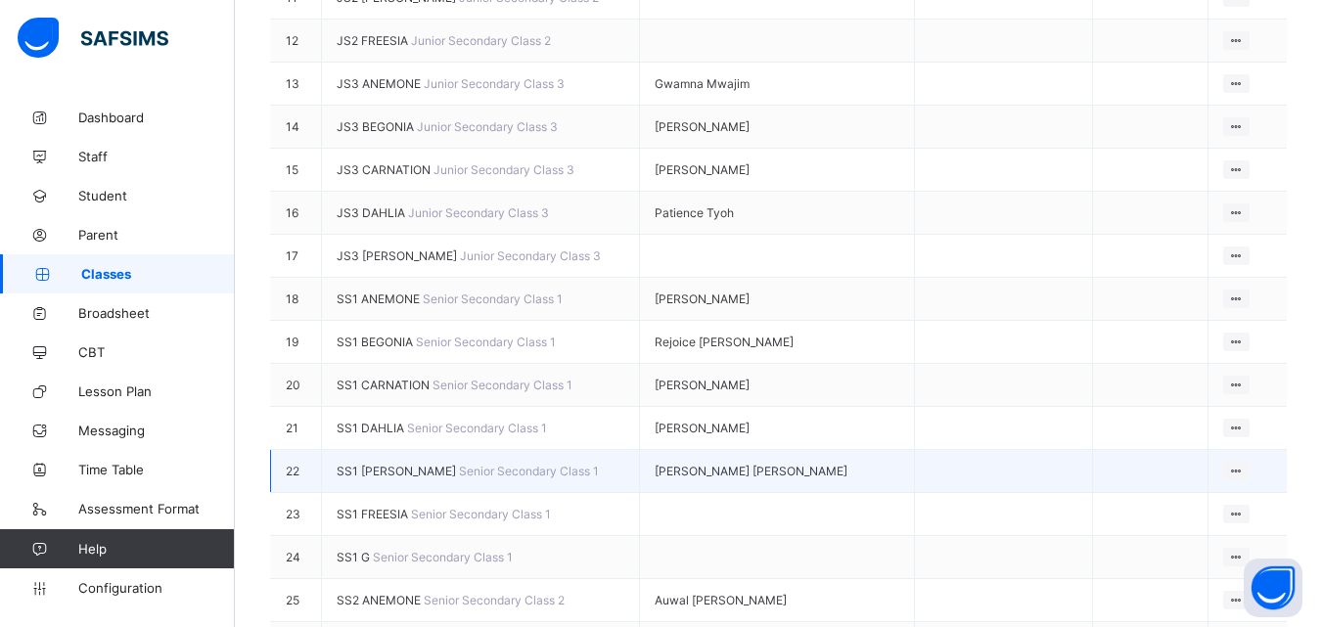
scroll to position [978, 0]
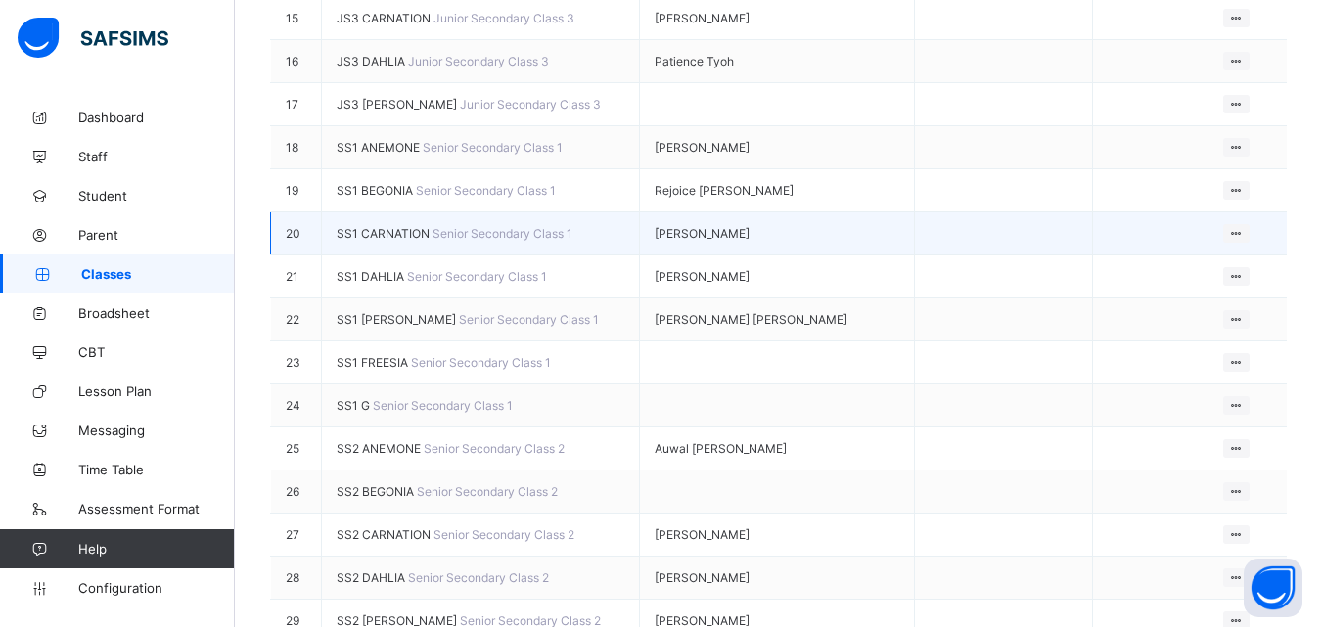
click at [675, 241] on span "[PERSON_NAME]" at bounding box center [702, 233] width 95 height 15
click at [655, 234] on div at bounding box center [655, 234] width 0 height 0
drag, startPoint x: 577, startPoint y: 292, endPoint x: 859, endPoint y: 301, distance: 281.9
click at [655, 234] on div at bounding box center [655, 234] width 0 height 0
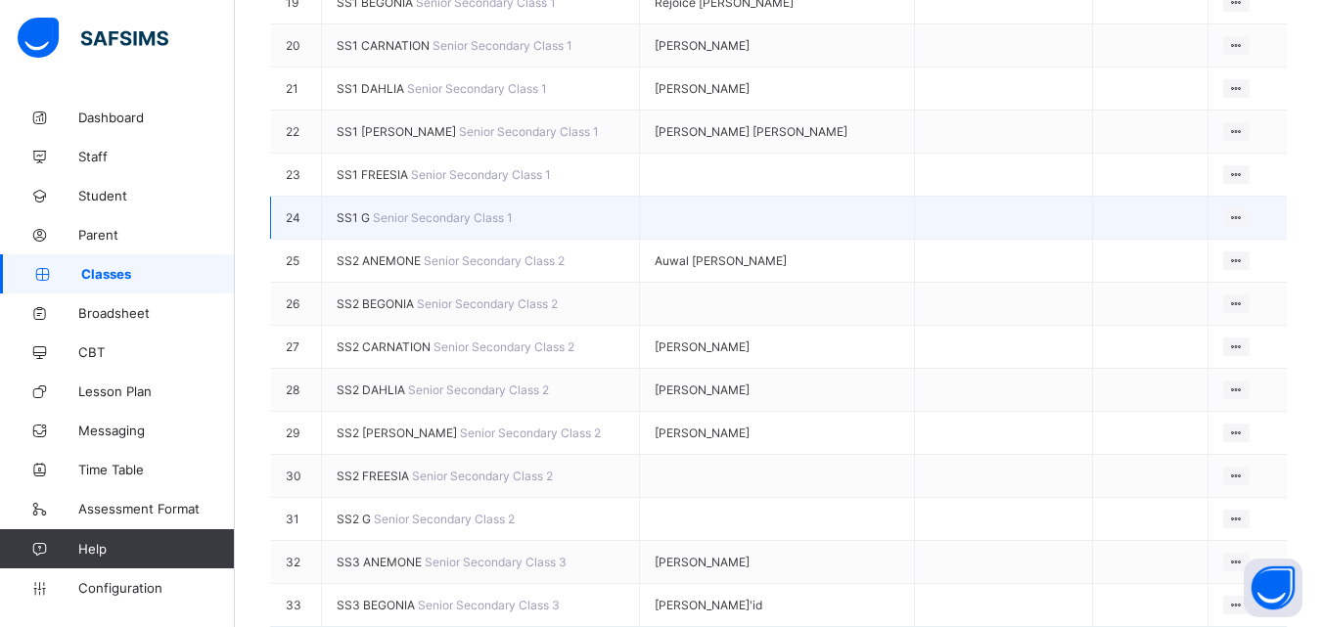
scroll to position [1174, 0]
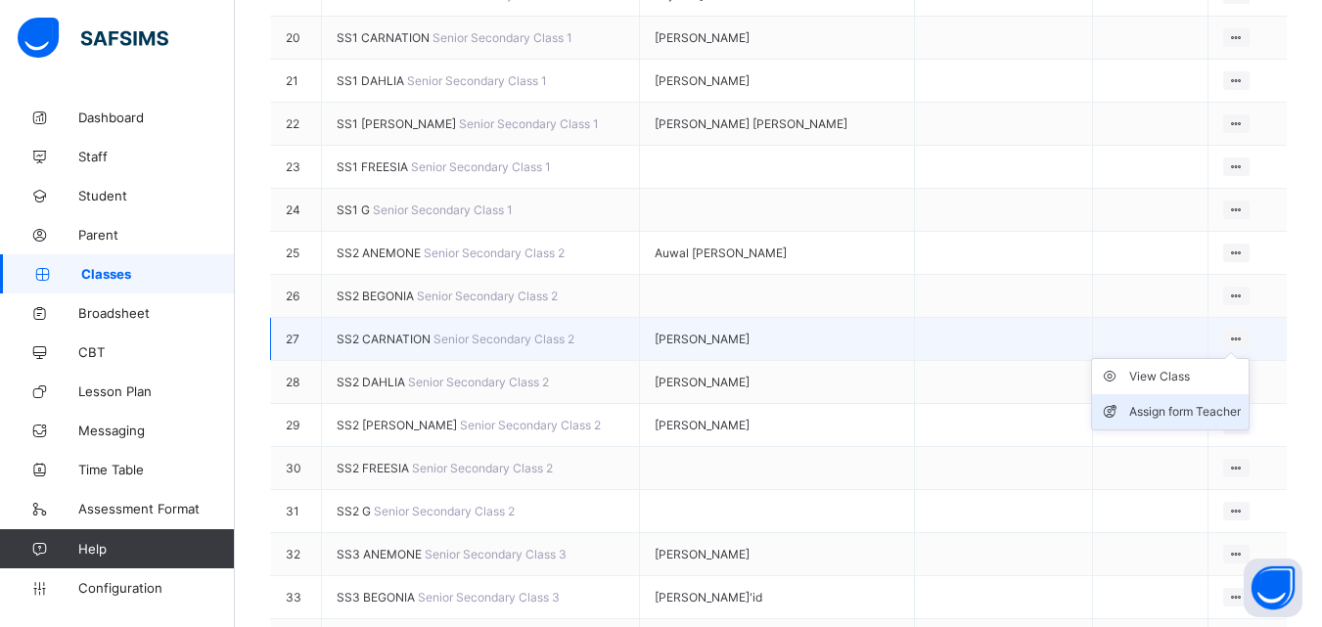
click at [1140, 422] on div "Assign form Teacher" at bounding box center [1185, 412] width 112 height 20
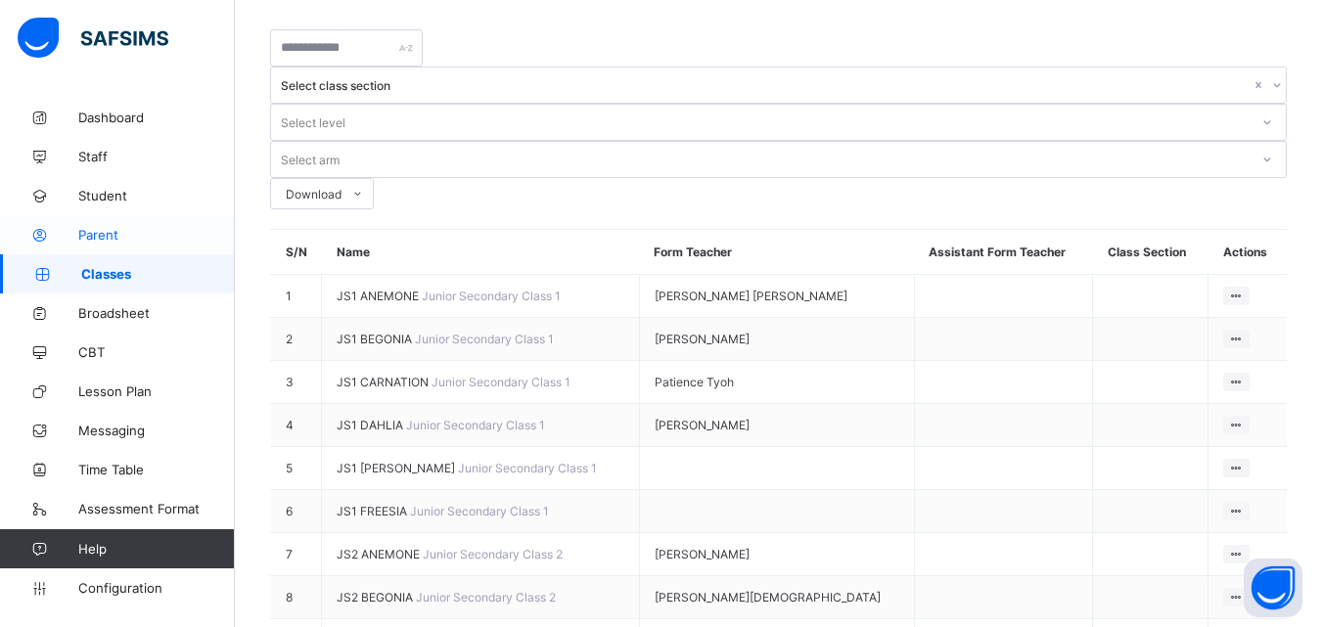
scroll to position [0, 0]
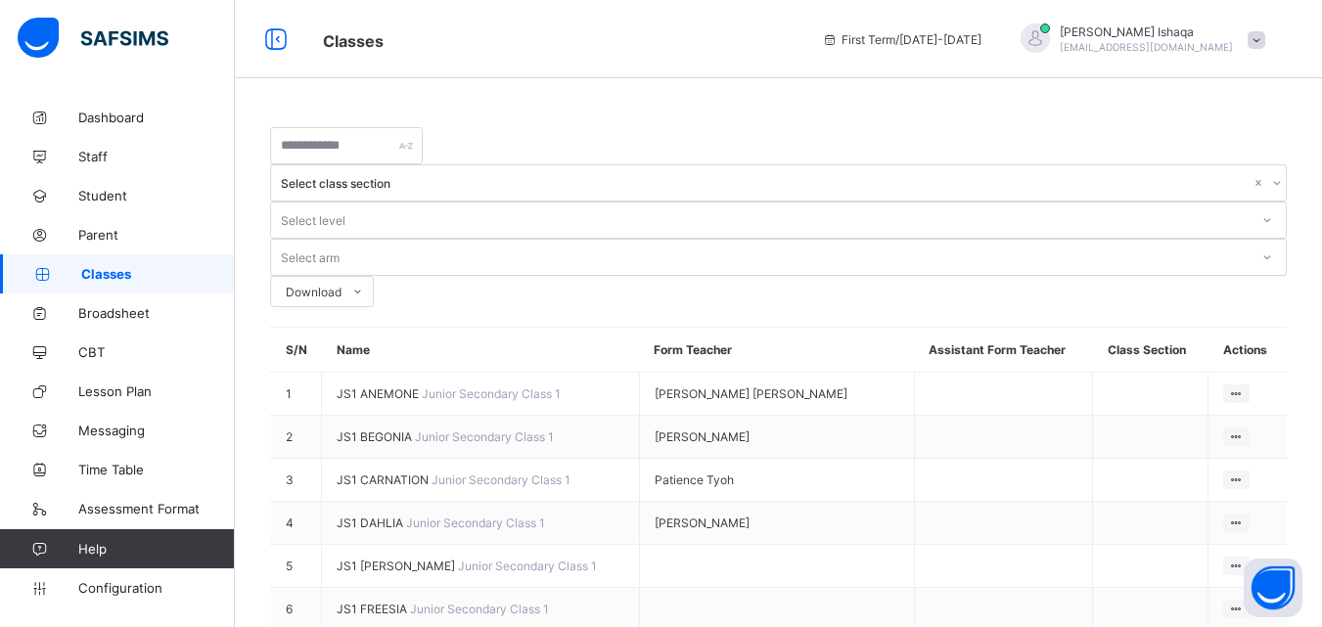
click at [44, 39] on img at bounding box center [93, 38] width 151 height 41
